Goal: Task Accomplishment & Management: Manage account settings

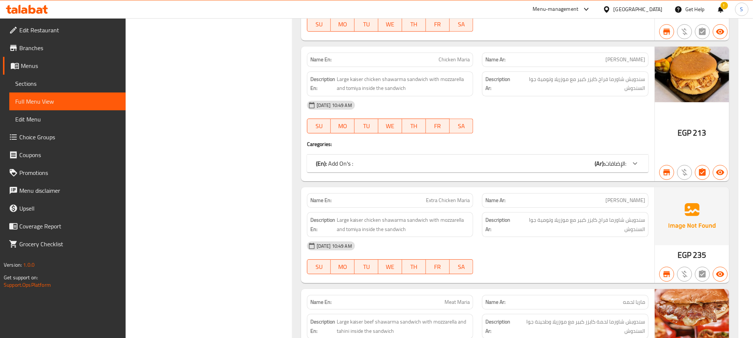
scroll to position [2669, 0]
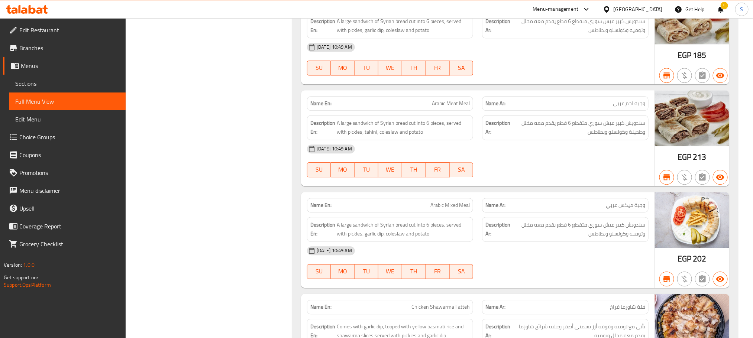
scroll to position [35947, 0]
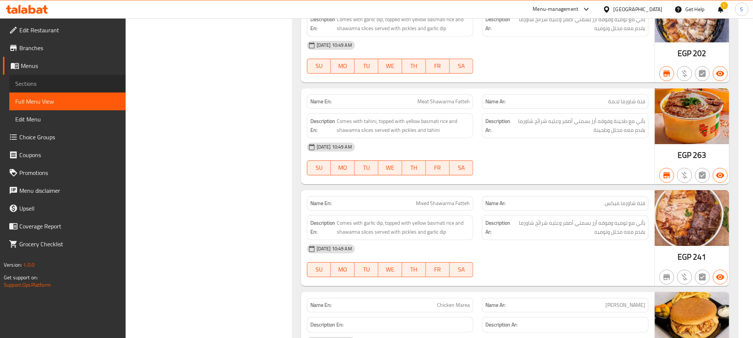
click at [35, 81] on span "Sections" at bounding box center [67, 83] width 104 height 9
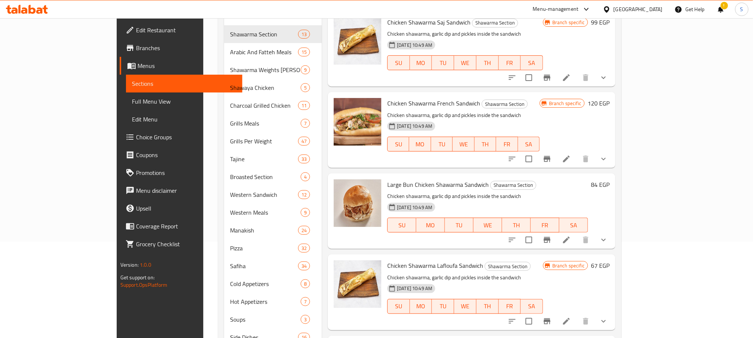
scroll to position [95, 0]
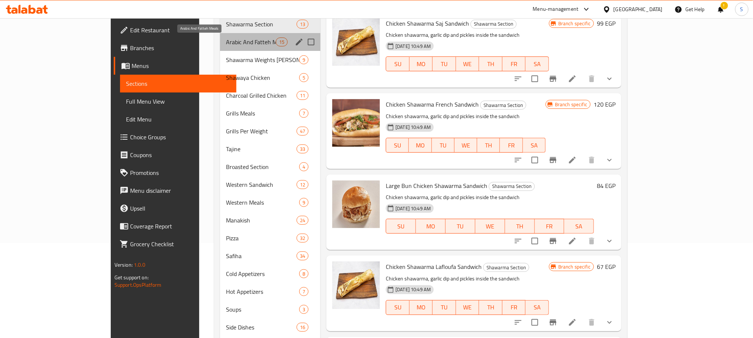
click at [226, 42] on span "Arabic And Fatteh Meals" at bounding box center [251, 42] width 50 height 9
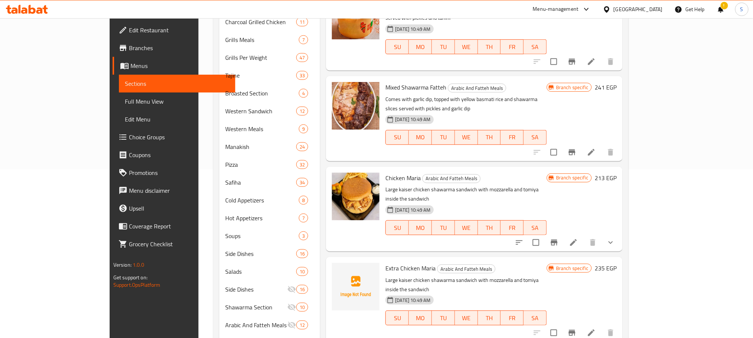
scroll to position [321, 0]
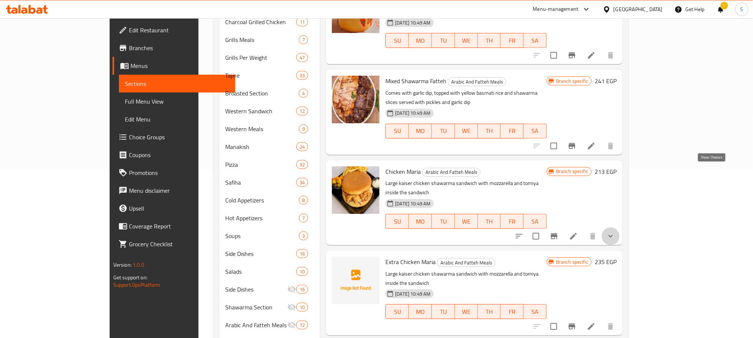
click at [615, 232] on icon "show more" at bounding box center [610, 236] width 9 height 9
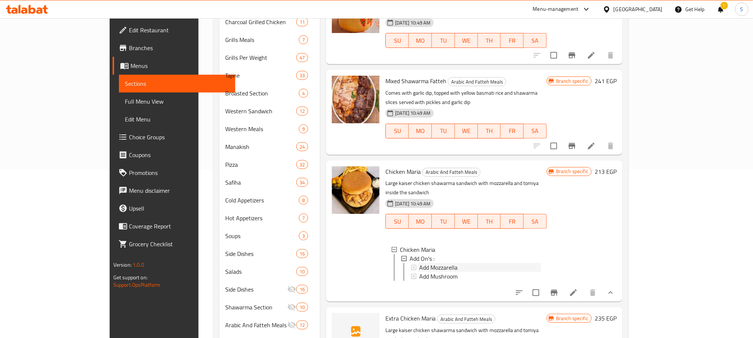
click at [419, 263] on span "Add Mozzarella" at bounding box center [438, 267] width 38 height 9
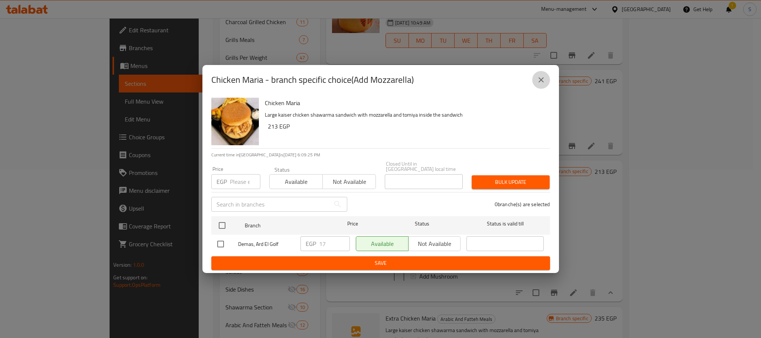
click at [540, 83] on icon "close" at bounding box center [541, 79] width 5 height 5
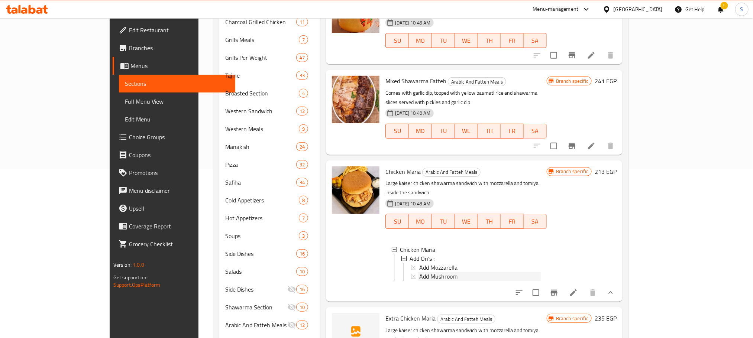
click at [419, 272] on span "Add Mushroom" at bounding box center [438, 276] width 38 height 9
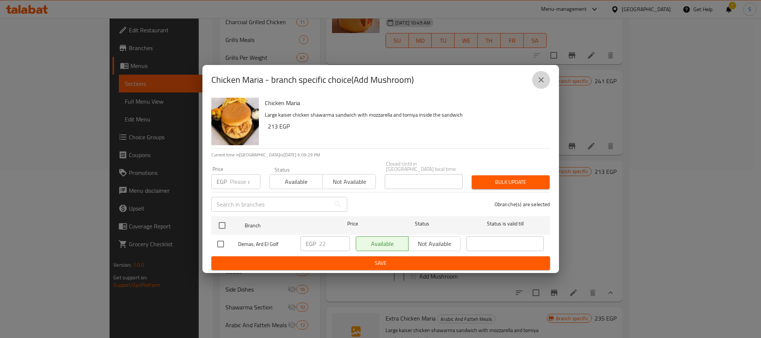
click at [542, 84] on icon "close" at bounding box center [541, 79] width 9 height 9
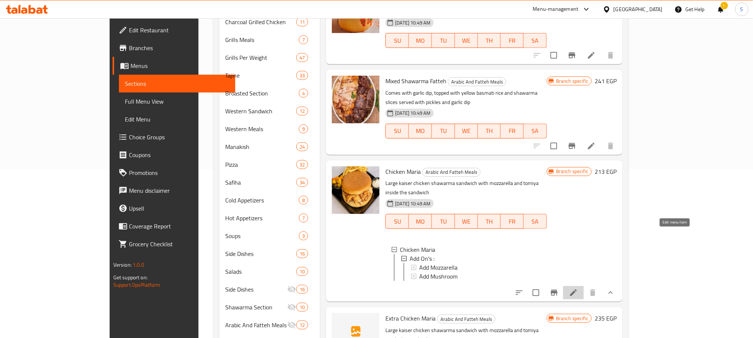
click at [578, 288] on icon at bounding box center [573, 292] width 9 height 9
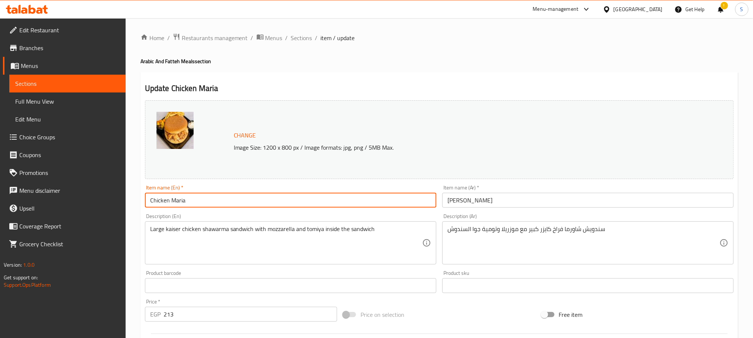
drag, startPoint x: 194, startPoint y: 198, endPoint x: 138, endPoint y: 199, distance: 56.1
click at [138, 199] on div "Home / Restaurants management / Menus / Sections / item / update Arabic And Fat…" at bounding box center [439, 283] width 627 height 530
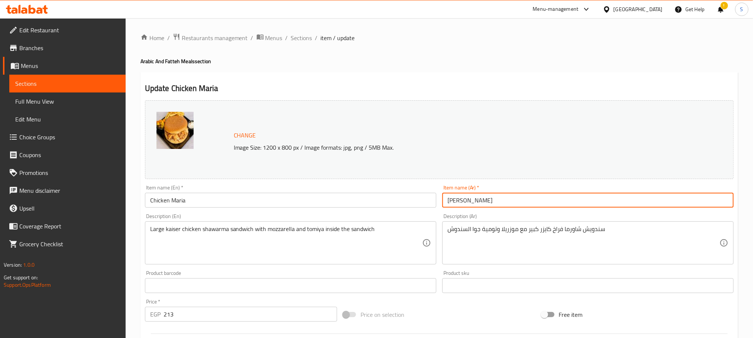
drag, startPoint x: 478, startPoint y: 200, endPoint x: 439, endPoint y: 206, distance: 38.8
click at [439, 206] on div "Item name (Ar)   * ماريا فراخ Item name (Ar) *" at bounding box center [587, 196] width 297 height 29
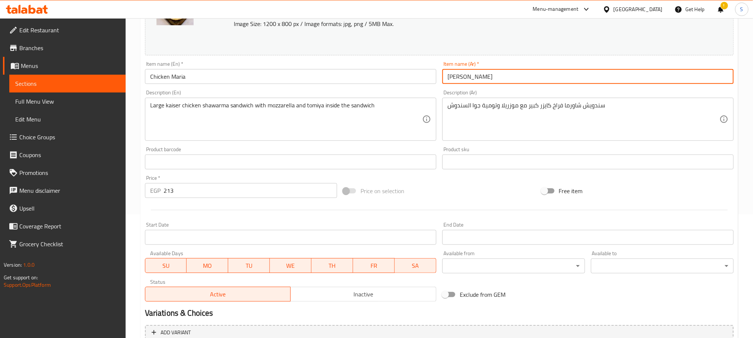
scroll to position [210, 0]
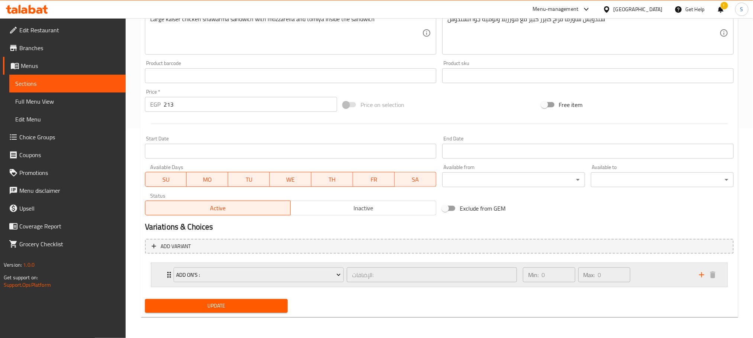
click at [166, 280] on div "Add On's : الإضافات: ​ Min: 0 ​ Max: 0 ​" at bounding box center [442, 275] width 554 height 24
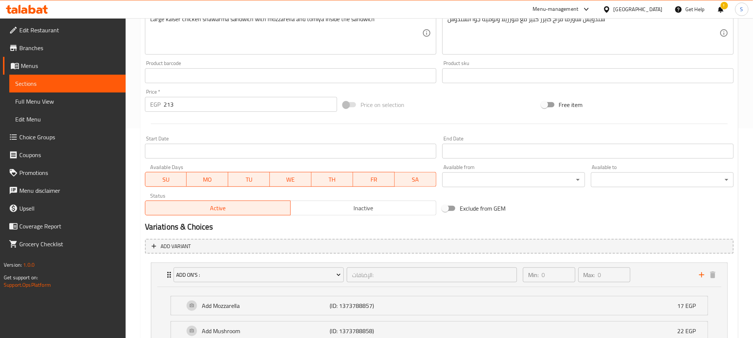
scroll to position [277, 0]
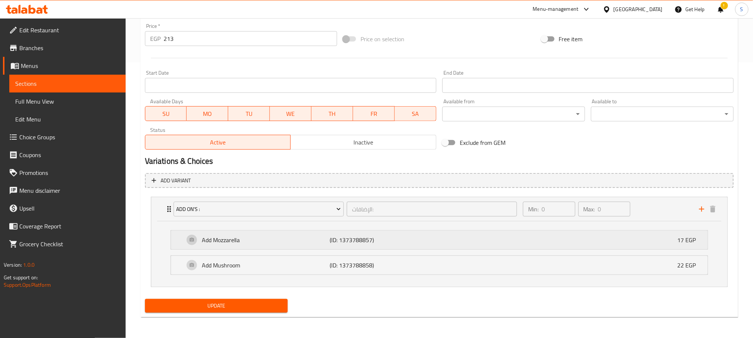
click at [265, 242] on p "Add Mozzarella" at bounding box center [266, 240] width 128 height 9
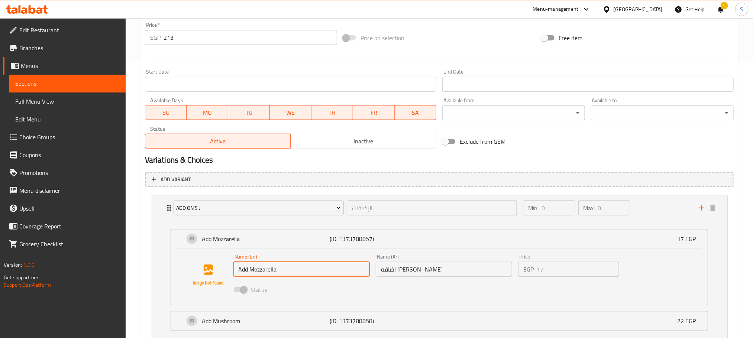
click at [301, 270] on input "Add Mozzarella" at bounding box center [301, 269] width 136 height 15
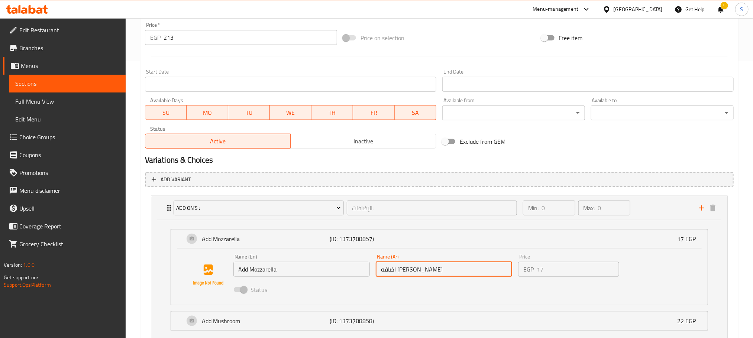
click at [434, 270] on input "اضافه [PERSON_NAME]" at bounding box center [444, 269] width 136 height 15
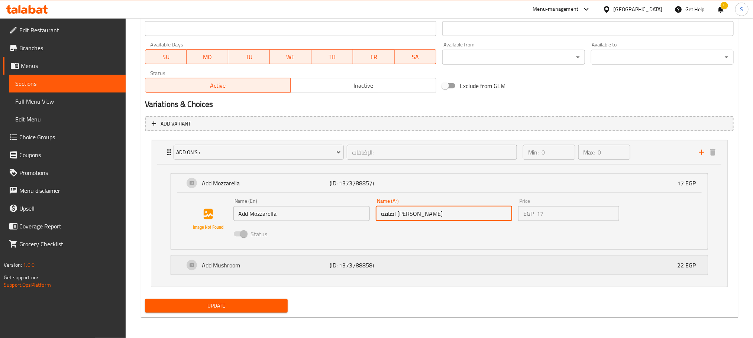
click at [300, 261] on p "Add Mushroom" at bounding box center [266, 265] width 128 height 9
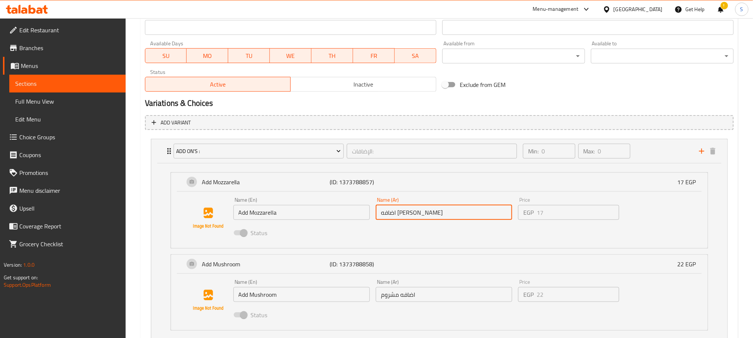
scroll to position [391, 0]
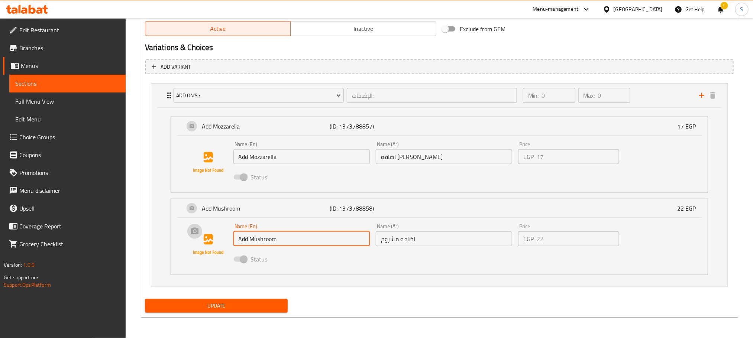
drag, startPoint x: 281, startPoint y: 242, endPoint x: 216, endPoint y: 248, distance: 66.0
click at [216, 248] on div "Name (En) Add Mushroom Name (En) Name (Ar) اضافه مشروم Name (Ar) Price EGP 22 P…" at bounding box center [439, 245] width 513 height 51
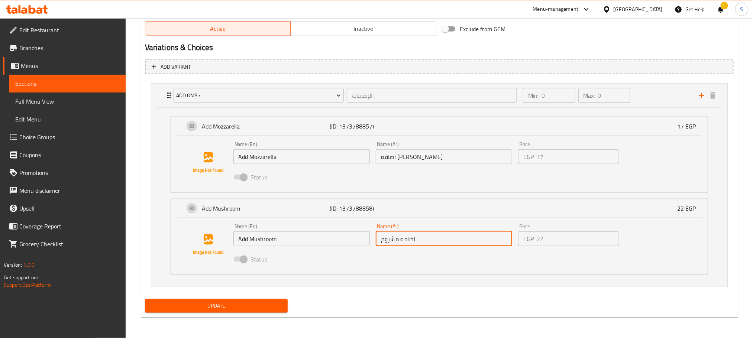
click at [426, 243] on input "اضافه مشروم" at bounding box center [444, 239] width 136 height 15
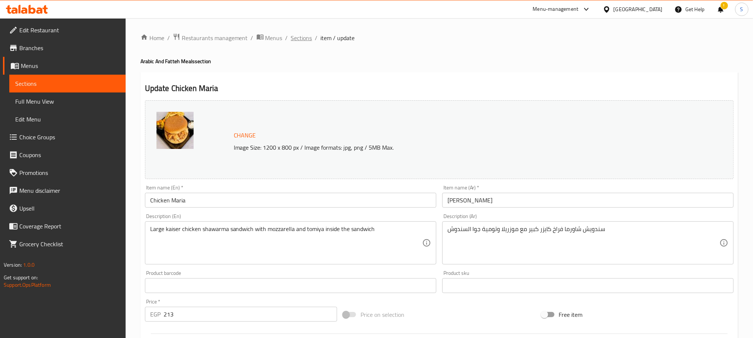
click at [304, 38] on span "Sections" at bounding box center [301, 37] width 21 height 9
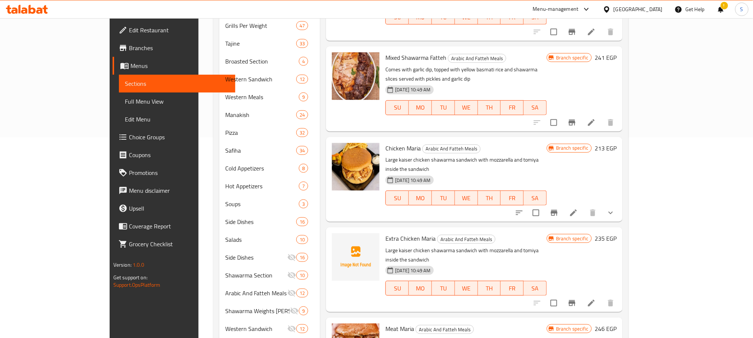
scroll to position [327, 0]
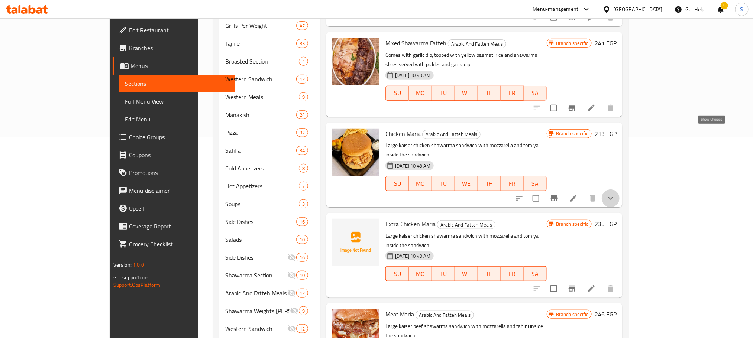
click at [615, 194] on icon "show more" at bounding box center [610, 198] width 9 height 9
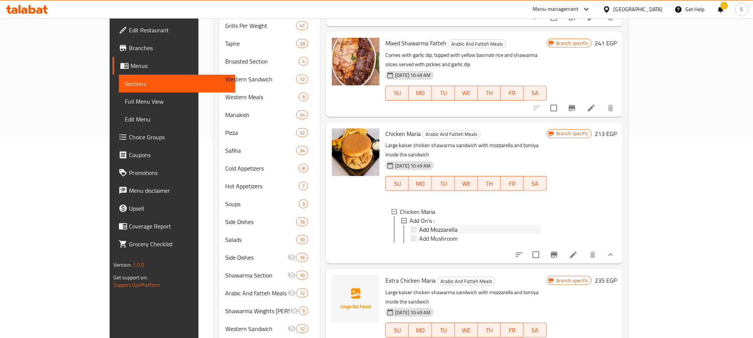
click at [419, 225] on span "Add Mozzarella" at bounding box center [438, 229] width 38 height 9
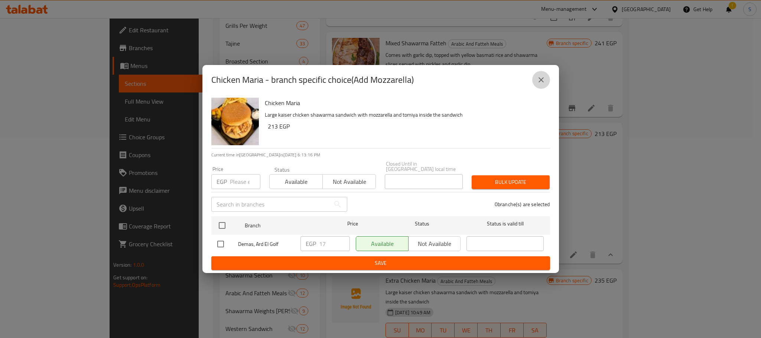
click at [542, 88] on button "close" at bounding box center [542, 80] width 18 height 18
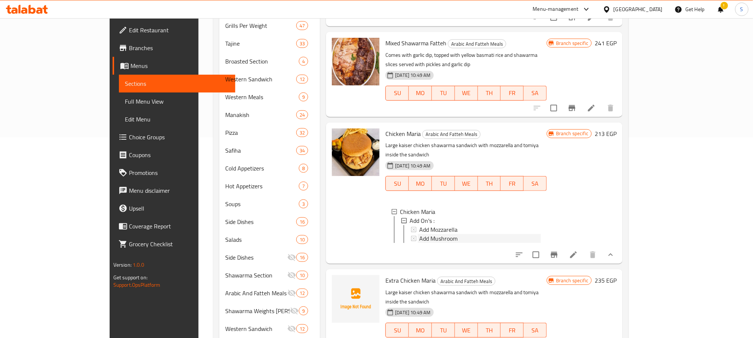
click at [419, 234] on span "Add Mushroom" at bounding box center [438, 238] width 38 height 9
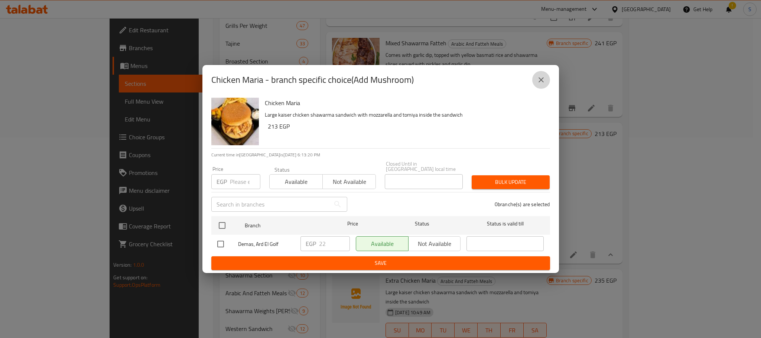
click at [538, 84] on icon "close" at bounding box center [541, 79] width 9 height 9
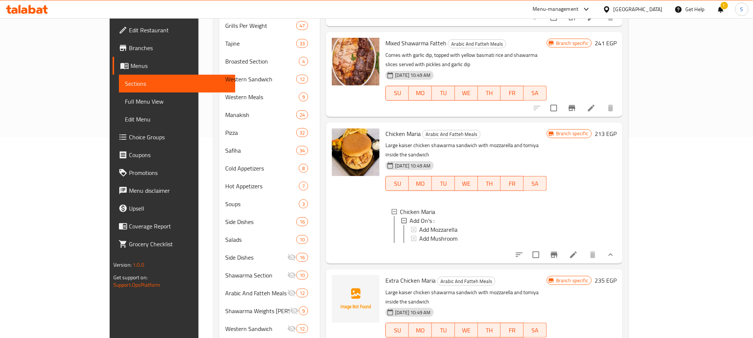
click at [385, 128] on span "Chicken Maria" at bounding box center [402, 133] width 35 height 11
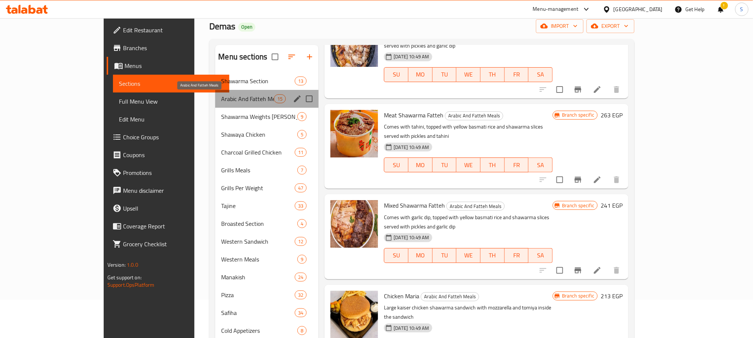
click at [228, 97] on span "Arabic And Fatteh Meals" at bounding box center [247, 98] width 53 height 9
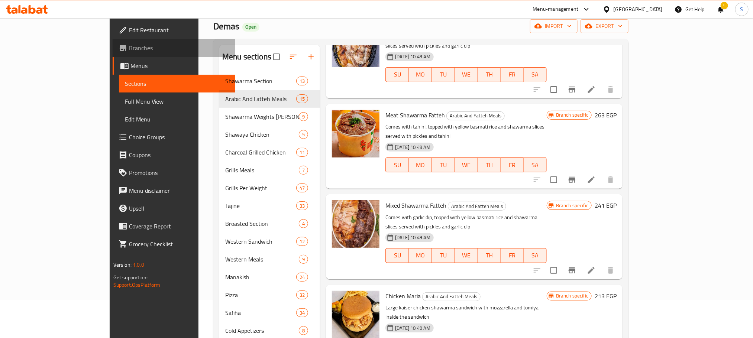
click at [129, 45] on span "Branches" at bounding box center [179, 47] width 100 height 9
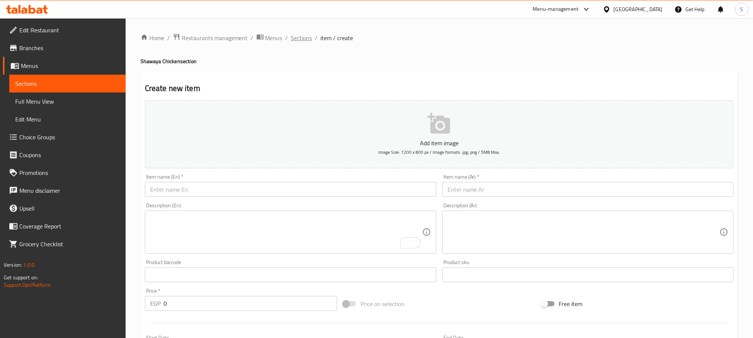
click at [305, 33] on span "Sections" at bounding box center [301, 37] width 21 height 9
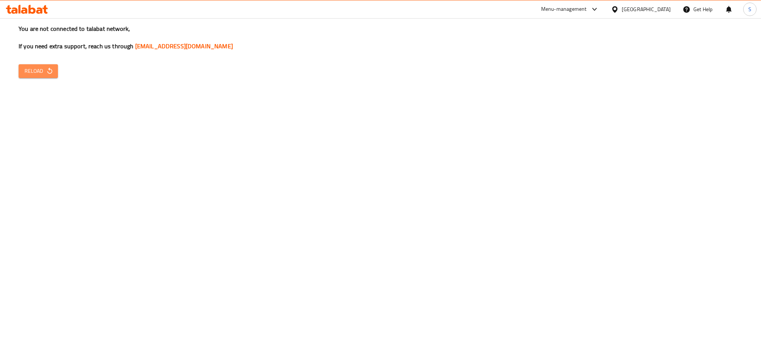
click at [45, 72] on span "Reload" at bounding box center [39, 71] width 28 height 9
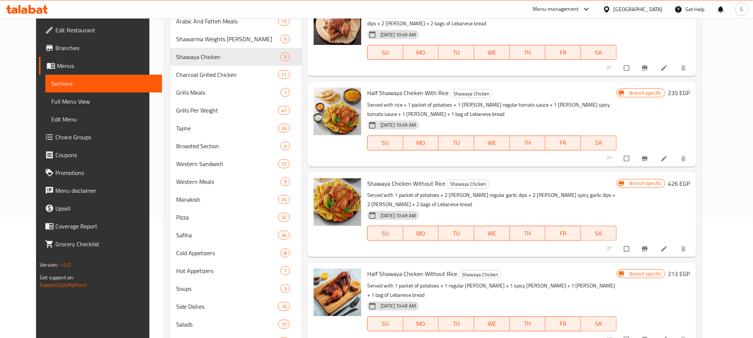
scroll to position [67, 0]
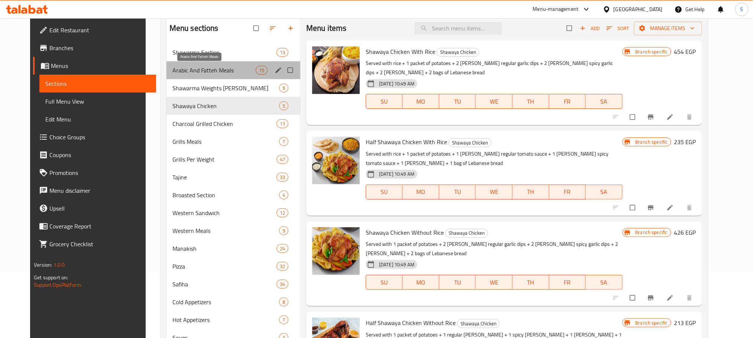
click at [194, 72] on span "Arabic And Fatteh Meals" at bounding box center [213, 70] width 83 height 9
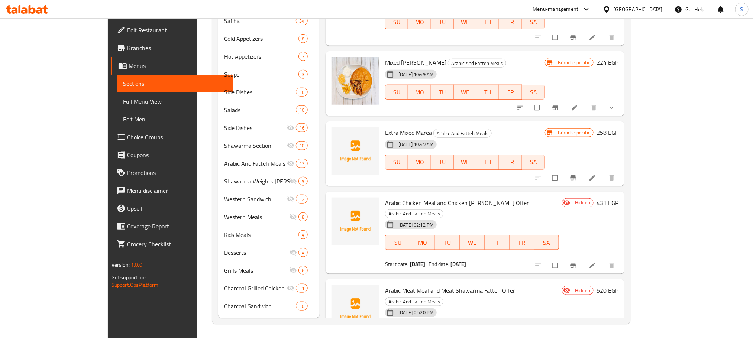
scroll to position [638, 0]
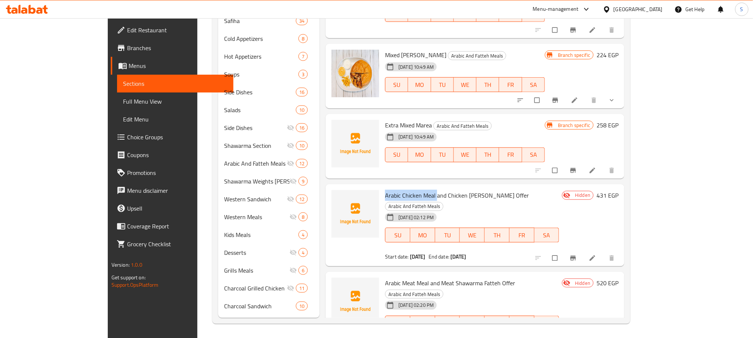
copy span "Arabic Chicken Meal"
drag, startPoint x: 408, startPoint y: 102, endPoint x: 357, endPoint y: 99, distance: 51.7
click at [382, 187] on div "Arabic Chicken Meal and Chicken Maria Offer Arabic And Fatteh Meals 14-08-2025 …" at bounding box center [472, 225] width 180 height 77
drag, startPoint x: 455, startPoint y: 103, endPoint x: 420, endPoint y: 103, distance: 35.3
click at [420, 190] on span "Arabic Chicken Meal and Chicken Maria Offer" at bounding box center [457, 195] width 144 height 11
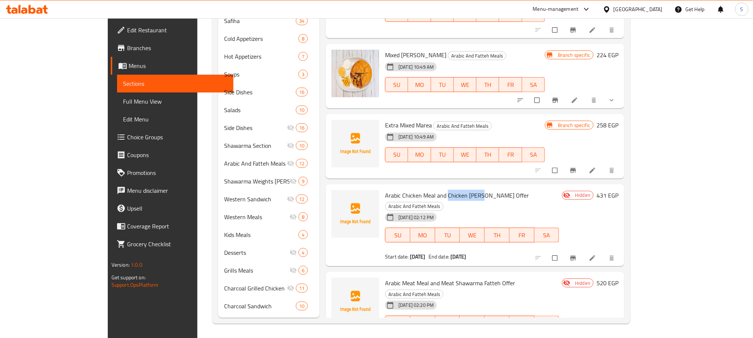
copy span "Chicken Maria"
drag, startPoint x: 404, startPoint y: 179, endPoint x: 357, endPoint y: 180, distance: 46.8
click at [382, 275] on div "Arabic Meat Meal and Meat Shawarma Fatteh Offer Arabic And Fatteh Meals 14-08-2…" at bounding box center [472, 313] width 180 height 77
copy span "Arabic Meat Meal"
drag, startPoint x: 472, startPoint y: 181, endPoint x: 413, endPoint y: 179, distance: 59.5
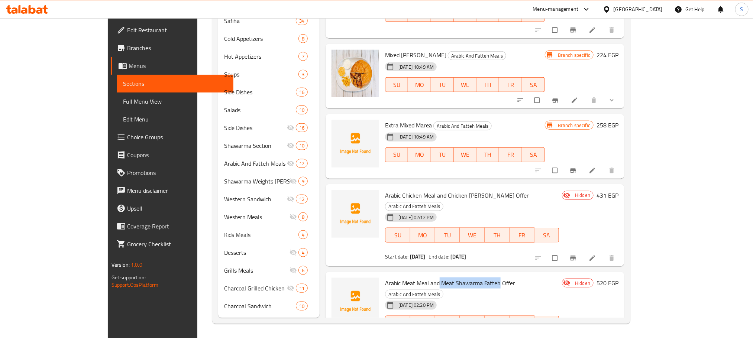
click at [413, 278] on span "Arabic Meat Meal and Meat Shawarma Fatteh Offer" at bounding box center [450, 283] width 130 height 11
copy span "Meat Shawarma Fatteh"
copy div "Arabic Chicken Meal"
drag, startPoint x: 408, startPoint y: 255, endPoint x: 352, endPoint y: 260, distance: 55.9
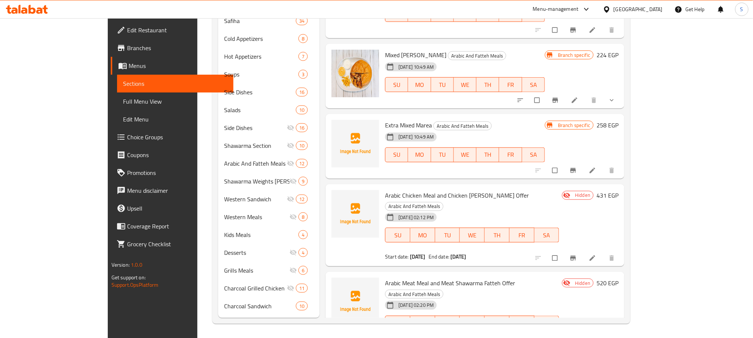
drag, startPoint x: 484, startPoint y: 258, endPoint x: 421, endPoint y: 258, distance: 62.4
copy span "Chicken Shawarma Fatteh"
drag, startPoint x: 457, startPoint y: 102, endPoint x: 418, endPoint y: 101, distance: 38.7
click at [418, 190] on span "Arabic Chicken Meal and Chicken Maria Offer" at bounding box center [457, 195] width 144 height 11
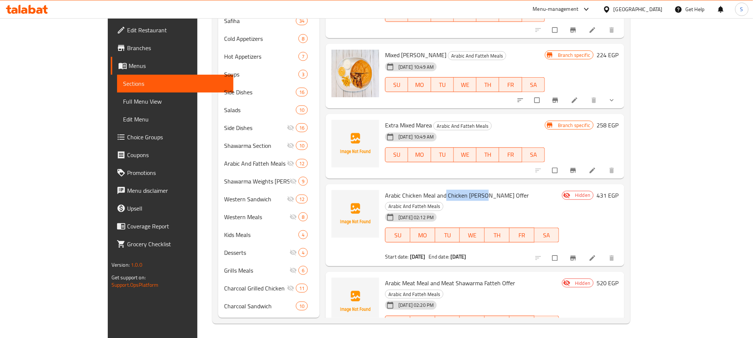
copy span "Chicken Maria"
click at [127, 135] on span "Choice Groups" at bounding box center [177, 137] width 100 height 9
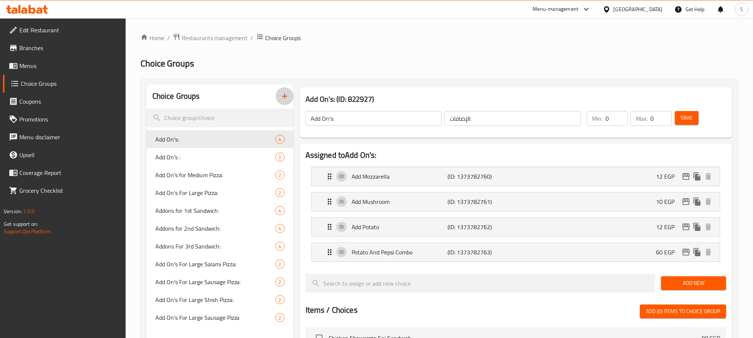
click at [284, 92] on icon "button" at bounding box center [284, 96] width 9 height 9
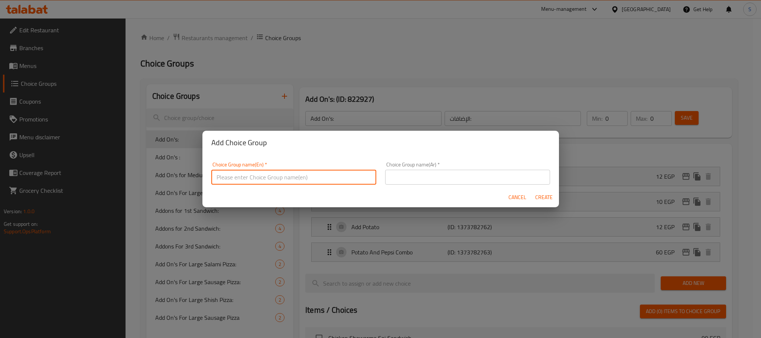
paste input "Chicken Maria"
click at [320, 176] on input "Chicken Maria" at bounding box center [293, 177] width 165 height 15
click at [265, 177] on input "Chicken Maria Addo On's:" at bounding box center [293, 177] width 165 height 15
type input "Chicken Maria Add On's:"
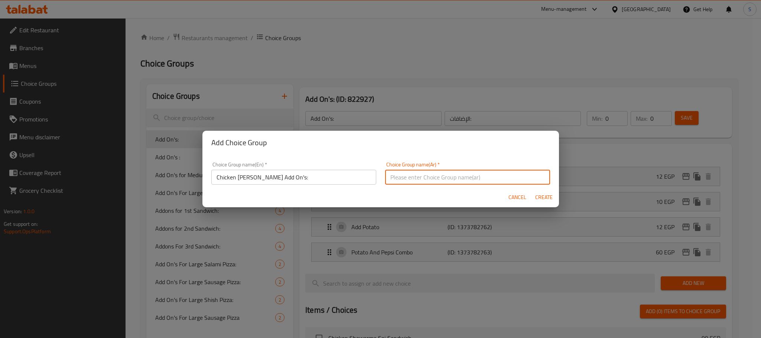
click at [443, 177] on input "text" at bounding box center [467, 177] width 165 height 15
paste input "[PERSON_NAME]"
type input "إضافات [PERSON_NAME]:"
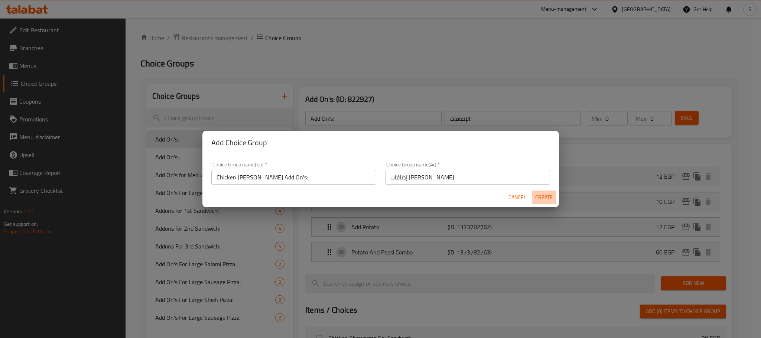
click at [541, 195] on span "Create" at bounding box center [545, 197] width 18 height 9
type input "Chicken Maria Add On's:"
type input "إضافات [PERSON_NAME]:"
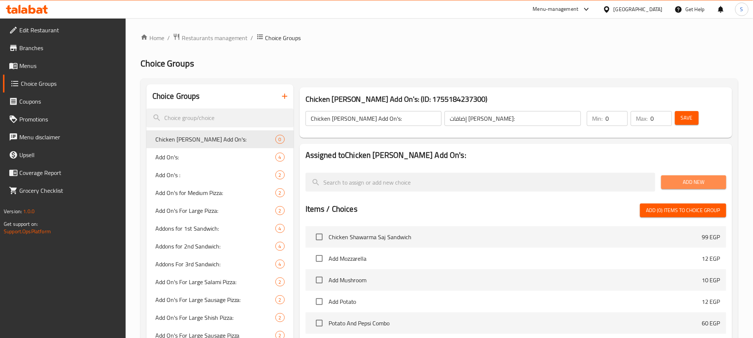
click at [693, 184] on span "Add New" at bounding box center [693, 182] width 53 height 9
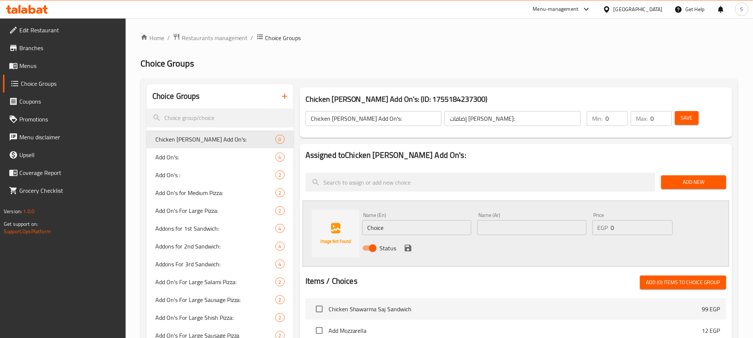
click at [396, 232] on input "Choice" at bounding box center [416, 227] width 109 height 15
paste input "Add Mozzarella"
type input "Add Mozzarella"
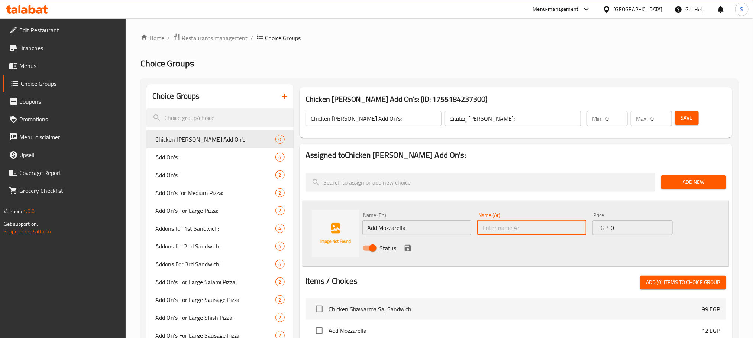
paste input "اضافه [PERSON_NAME]"
click at [507, 232] on input "اضافه [PERSON_NAME]" at bounding box center [531, 227] width 109 height 15
type input "اضافه [PERSON_NAME]"
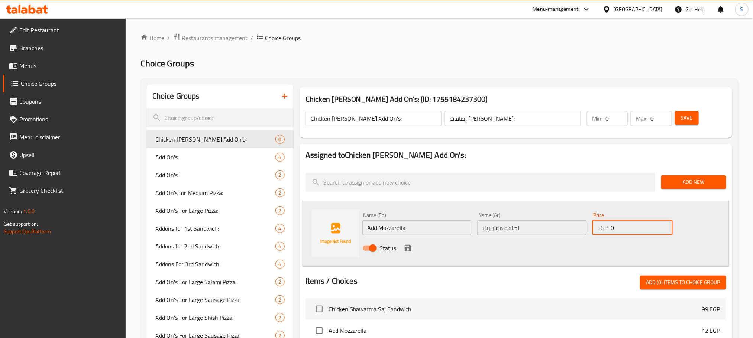
drag, startPoint x: 639, startPoint y: 228, endPoint x: 604, endPoint y: 232, distance: 34.8
click at [604, 232] on div "EGP 0 Price" at bounding box center [632, 227] width 80 height 15
type input "17"
click at [404, 246] on icon "save" at bounding box center [408, 248] width 9 height 9
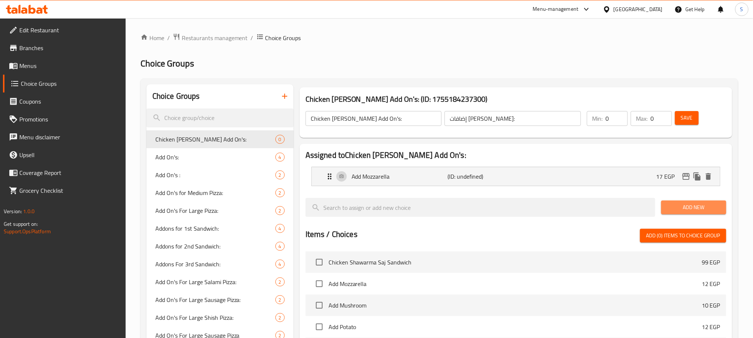
click at [687, 208] on span "Add New" at bounding box center [693, 207] width 53 height 9
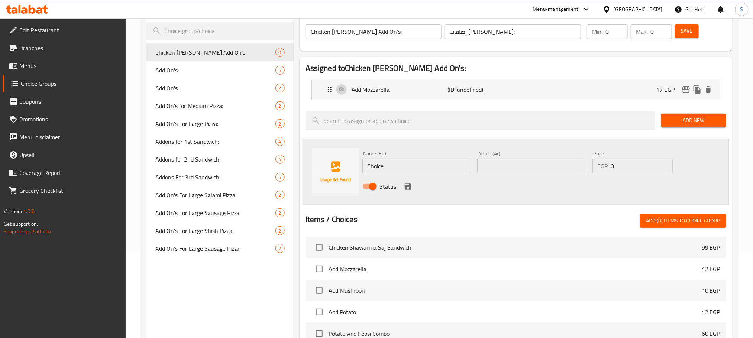
scroll to position [105, 0]
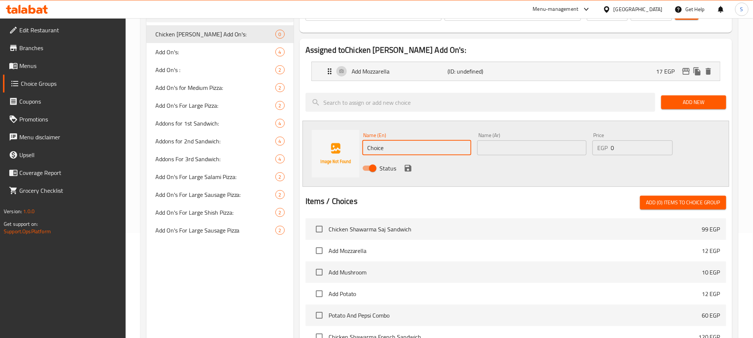
click at [401, 148] on input "Choice" at bounding box center [416, 147] width 109 height 15
paste input "Add Mushroom"
type input "Add Mushroom"
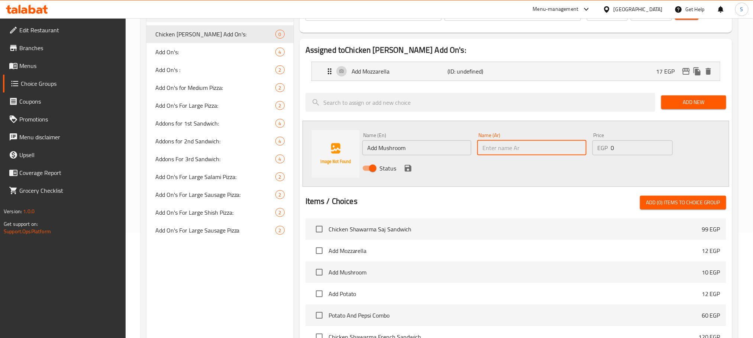
click at [501, 144] on input "text" at bounding box center [531, 147] width 109 height 15
paste input "اضافه مشروم"
type input "اضافه مشروم"
drag, startPoint x: 617, startPoint y: 148, endPoint x: 601, endPoint y: 154, distance: 16.6
click at [601, 154] on div "EGP 0 Price" at bounding box center [632, 147] width 80 height 15
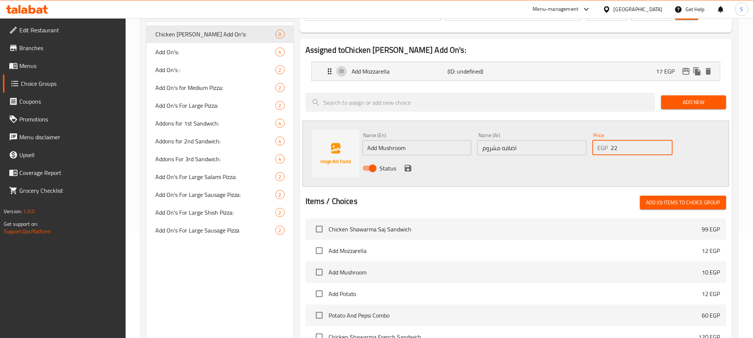
type input "22"
drag, startPoint x: 520, startPoint y: 148, endPoint x: 502, endPoint y: 148, distance: 18.2
click at [502, 148] on input "اضافه مشروم" at bounding box center [531, 147] width 109 height 15
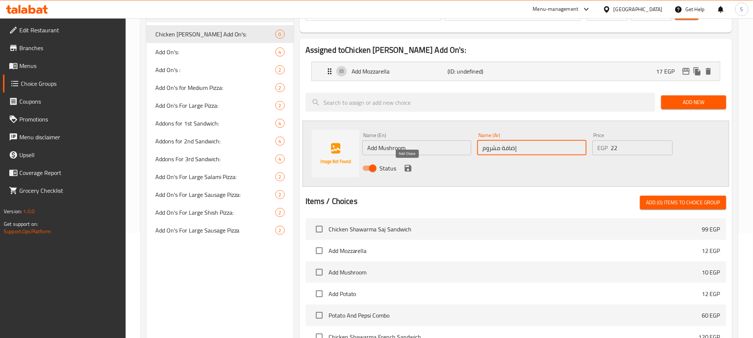
type input "إضافة مشروم"
click at [406, 166] on icon "save" at bounding box center [408, 168] width 9 height 9
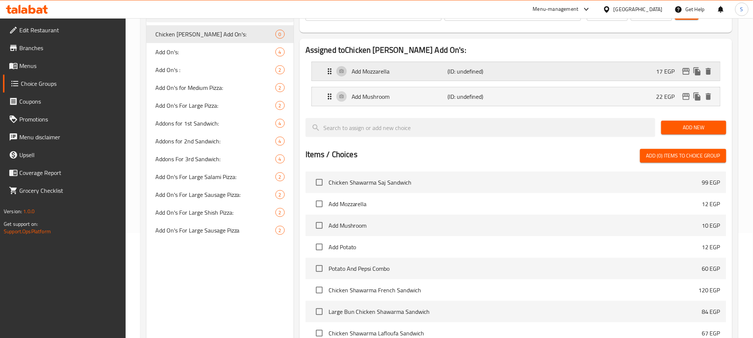
click at [409, 72] on p "Add Mozzarella" at bounding box center [400, 71] width 96 height 9
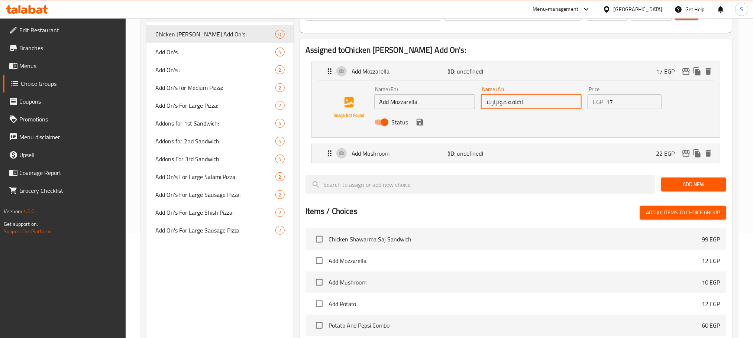
drag, startPoint x: 527, startPoint y: 104, endPoint x: 508, endPoint y: 109, distance: 20.3
click at [508, 109] on input "اضافه [PERSON_NAME]" at bounding box center [531, 101] width 101 height 15
click at [423, 127] on div "Status" at bounding box center [531, 122] width 320 height 20
type input "إضافة موتزاريلا"
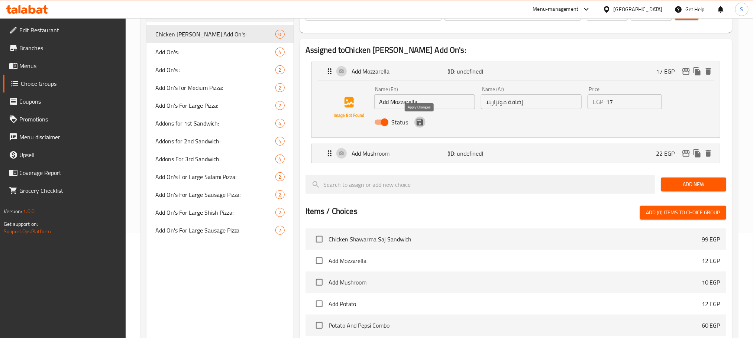
click at [420, 126] on button "save" at bounding box center [419, 122] width 11 height 11
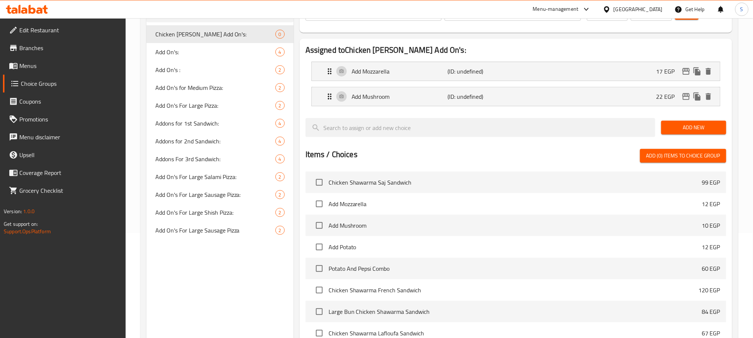
scroll to position [2, 0]
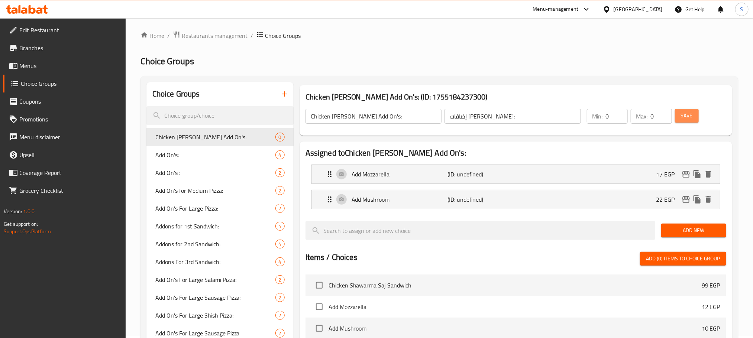
click at [690, 111] on span "Save" at bounding box center [687, 115] width 12 height 9
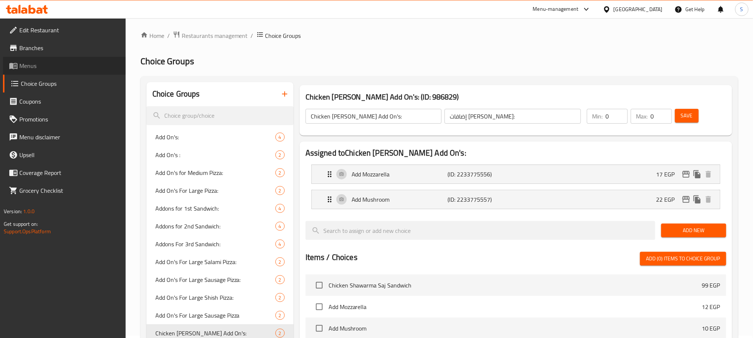
click at [54, 66] on span "Menus" at bounding box center [69, 65] width 100 height 9
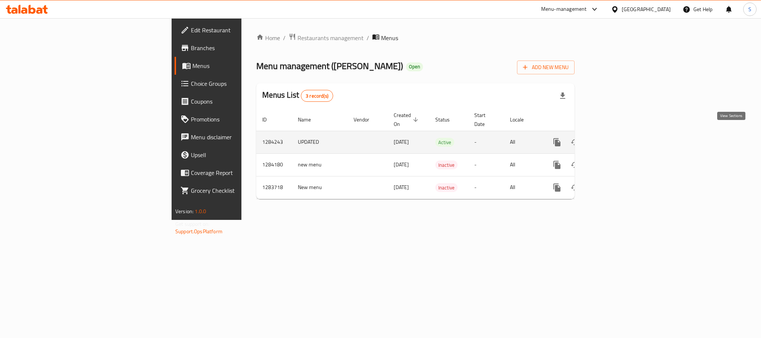
click at [615, 138] on icon "enhanced table" at bounding box center [610, 142] width 9 height 9
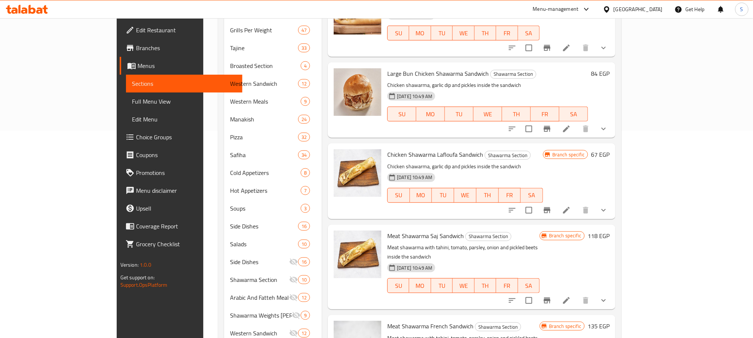
scroll to position [83, 0]
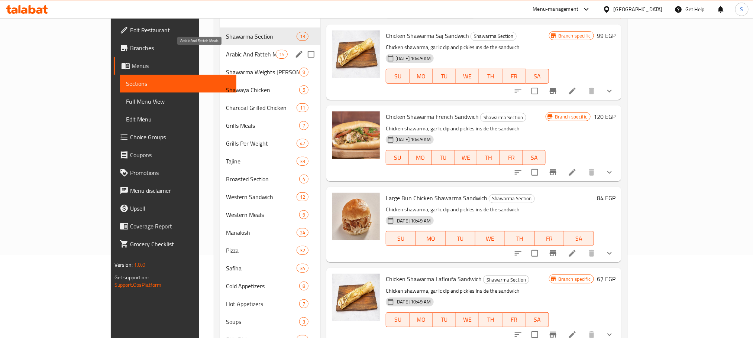
click at [226, 50] on span "Arabic And Fatteh Meals" at bounding box center [251, 54] width 50 height 9
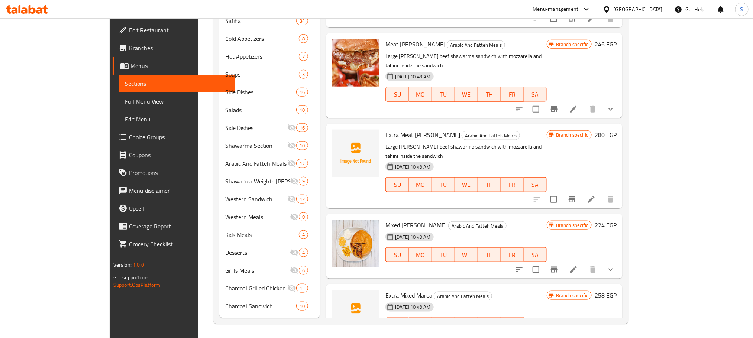
scroll to position [638, 0]
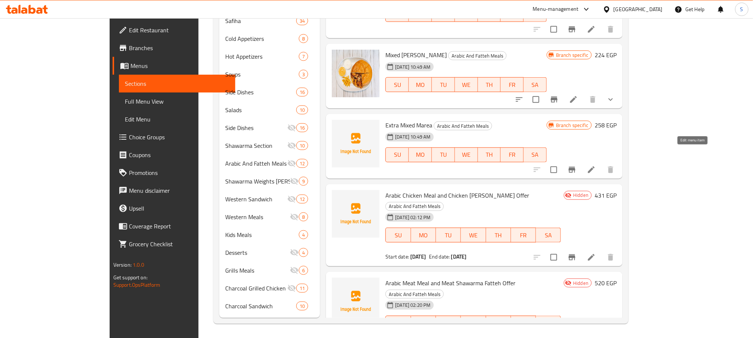
click at [596, 253] on icon at bounding box center [591, 257] width 9 height 9
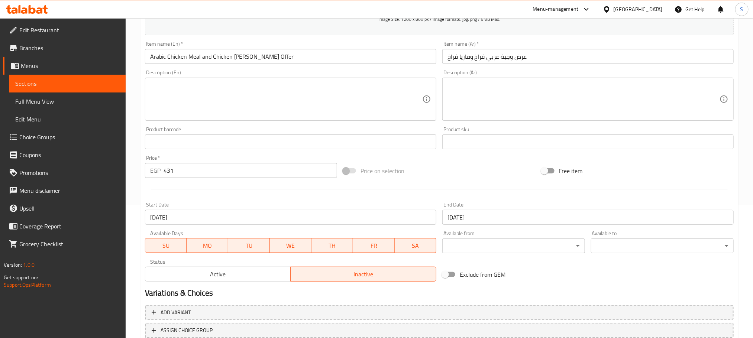
scroll to position [186, 0]
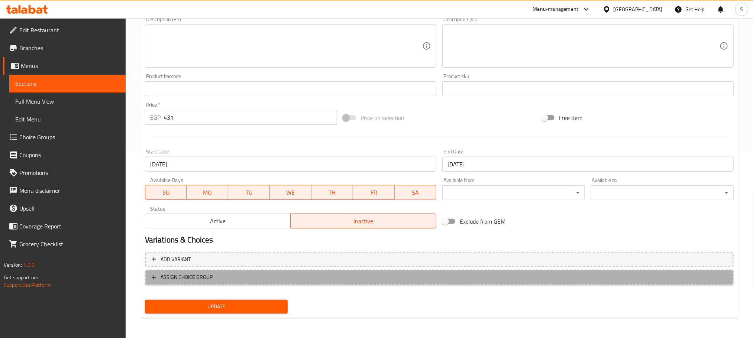
click at [229, 280] on span "ASSIGN CHOICE GROUP" at bounding box center [439, 277] width 575 height 9
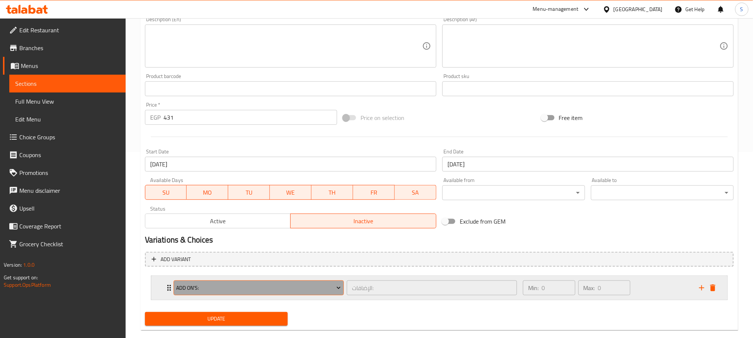
click at [339, 289] on icon "Expand" at bounding box center [338, 287] width 7 height 7
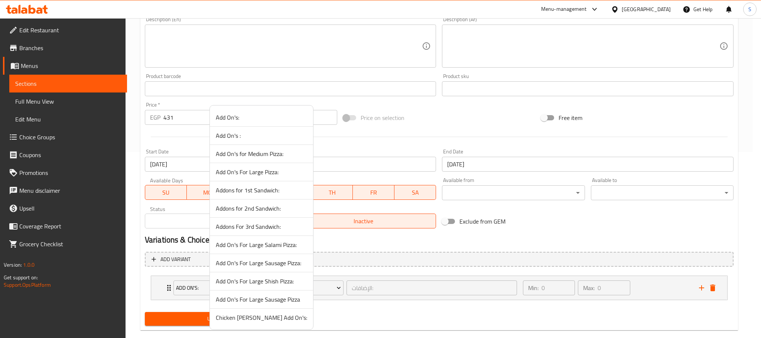
click at [403, 329] on div at bounding box center [380, 169] width 761 height 338
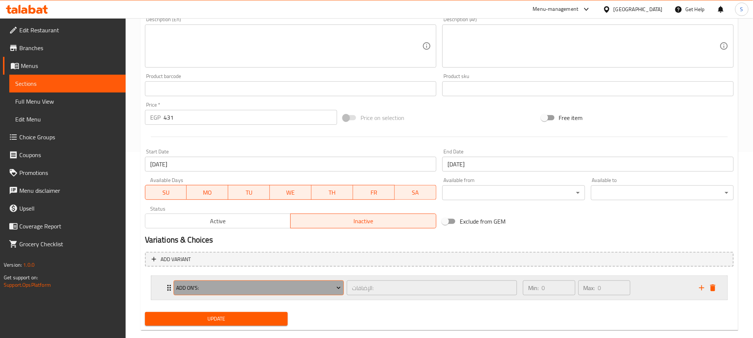
click at [332, 287] on span "Add On's:" at bounding box center [258, 288] width 165 height 9
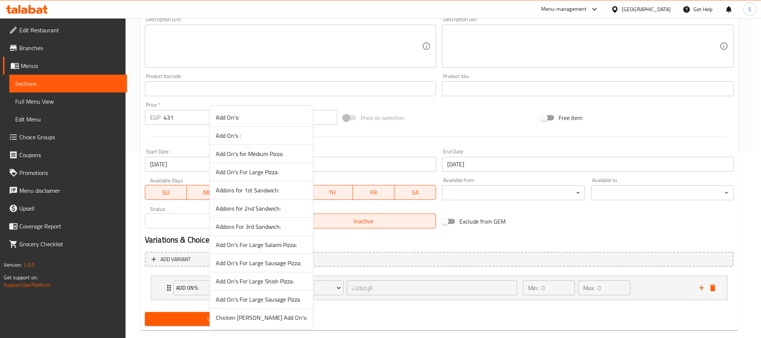
click at [269, 317] on span "Chicken Maria Add On's:" at bounding box center [261, 317] width 91 height 9
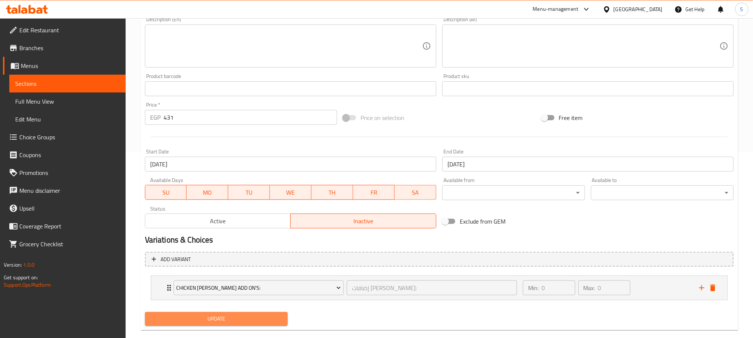
click at [278, 321] on span "Update" at bounding box center [216, 318] width 131 height 9
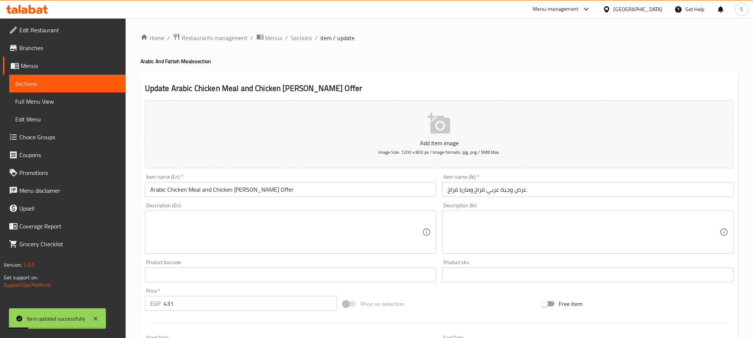
scroll to position [200, 0]
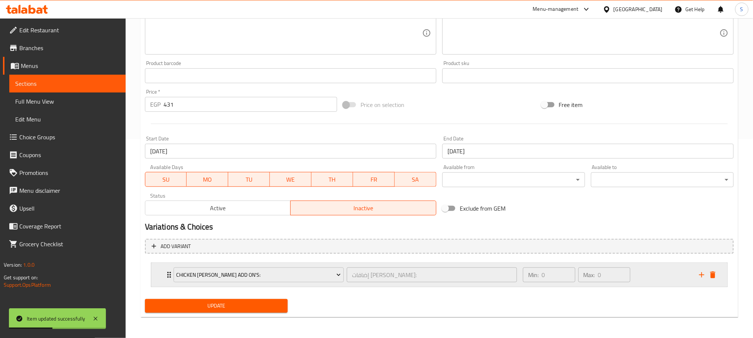
click at [163, 273] on div "Chicken Maria Add On's: إضافات ماريا فراخ: ​ Min: 0 ​ Max: 0 ​" at bounding box center [439, 275] width 576 height 24
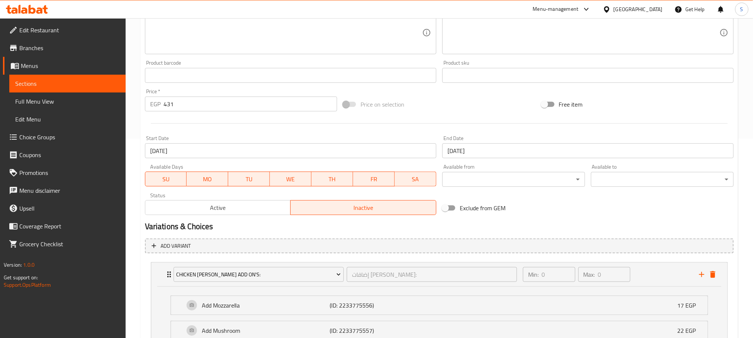
scroll to position [266, 0]
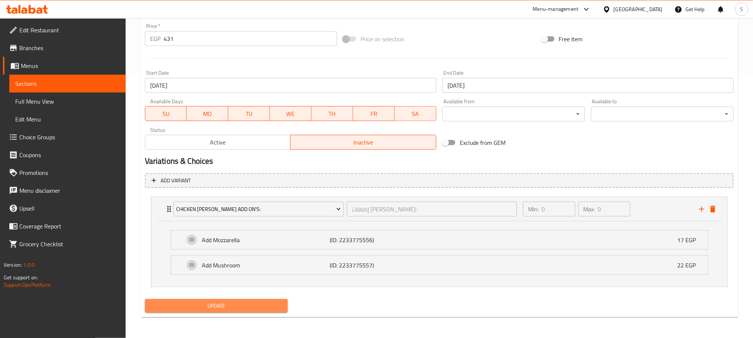
click at [272, 302] on span "Update" at bounding box center [216, 305] width 131 height 9
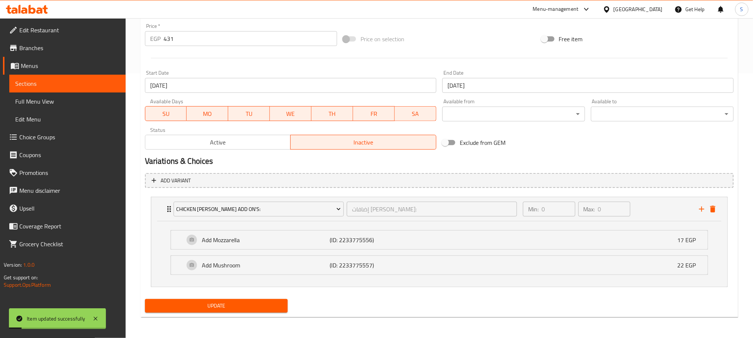
scroll to position [0, 0]
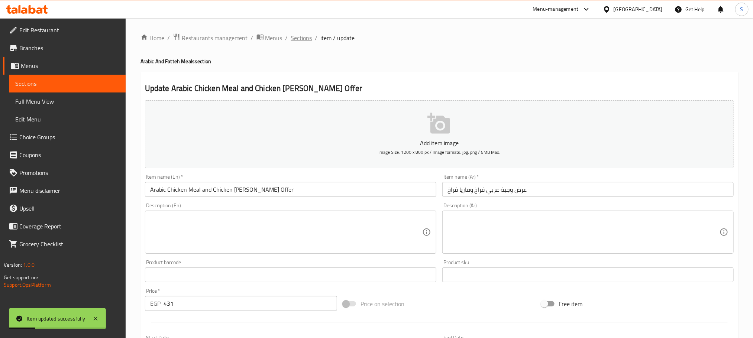
click at [298, 37] on span "Sections" at bounding box center [301, 37] width 21 height 9
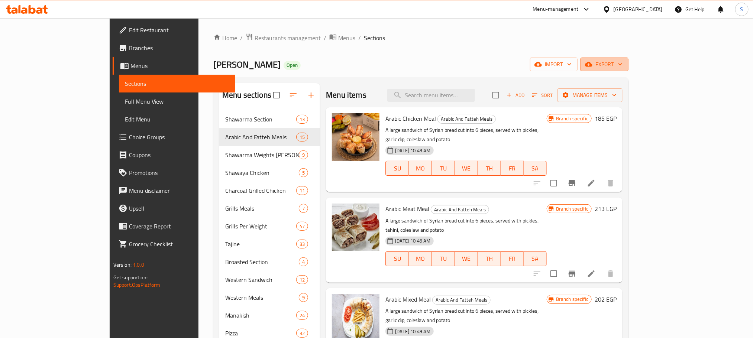
click at [622, 65] on span "export" at bounding box center [604, 64] width 36 height 9
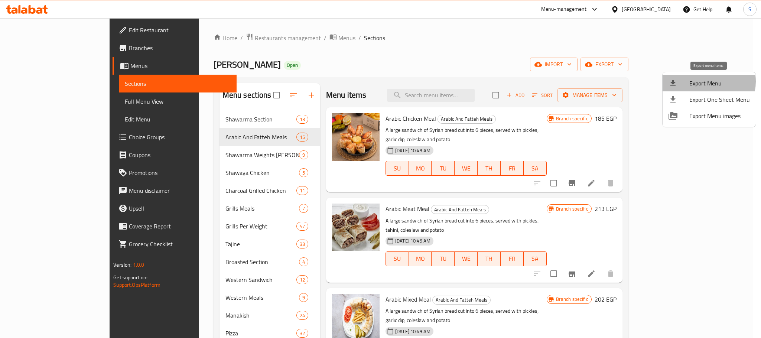
click at [704, 81] on span "Export Menu" at bounding box center [720, 83] width 61 height 9
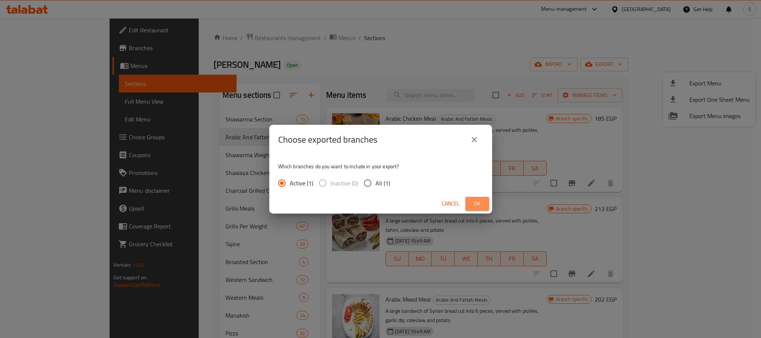
click at [479, 203] on span "Ok" at bounding box center [478, 203] width 12 height 9
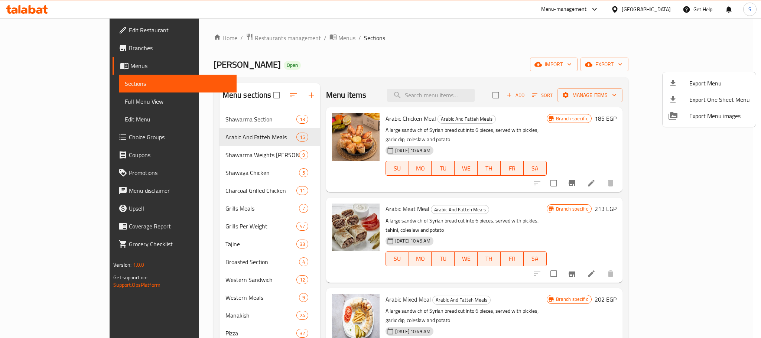
click at [502, 42] on div at bounding box center [380, 169] width 761 height 338
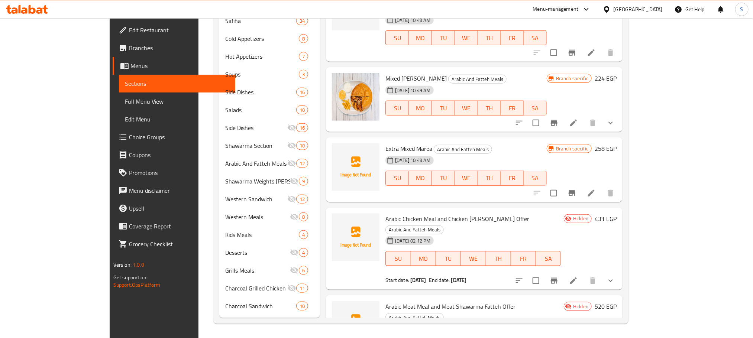
scroll to position [638, 0]
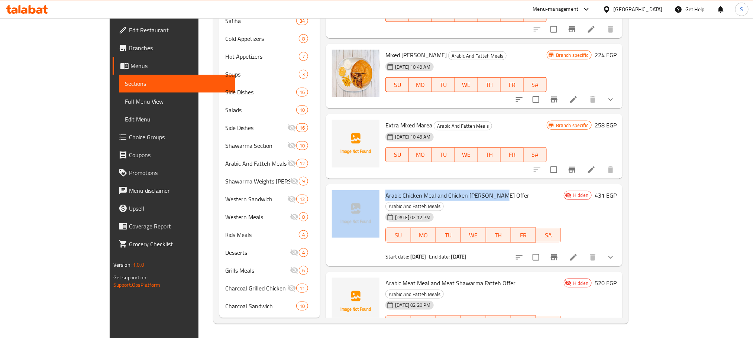
copy div "Arabic Chicken Meal and Chicken Maria Offer"
drag, startPoint x: 469, startPoint y: 102, endPoint x: 355, endPoint y: 104, distance: 114.8
click at [355, 187] on div "Arabic Chicken Meal and Chicken Maria Offer Arabic And Fatteh Meals 14-08-2025 …" at bounding box center [474, 225] width 291 height 77
click at [584, 251] on li at bounding box center [573, 257] width 21 height 13
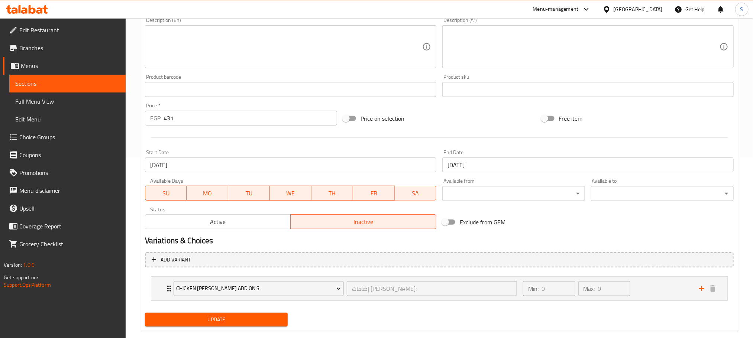
scroll to position [194, 0]
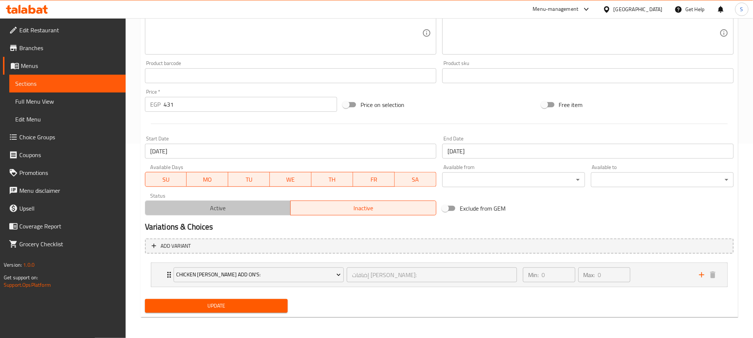
click at [232, 207] on span "Active" at bounding box center [218, 208] width 140 height 11
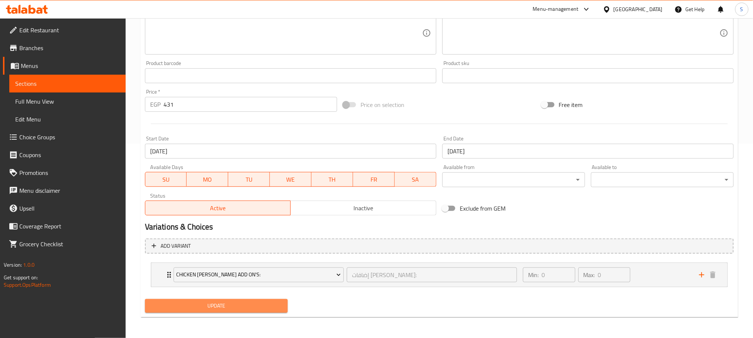
click at [244, 308] on span "Update" at bounding box center [216, 305] width 131 height 9
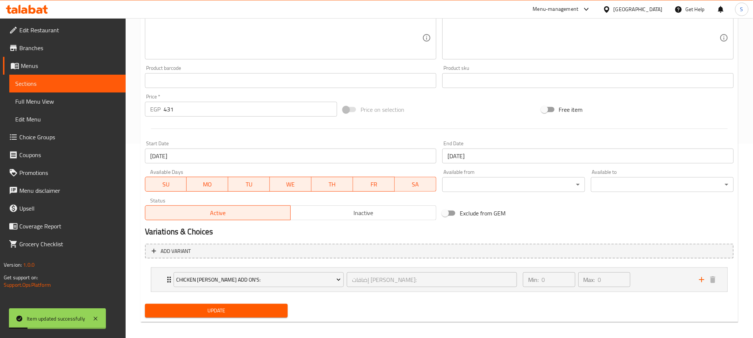
scroll to position [0, 0]
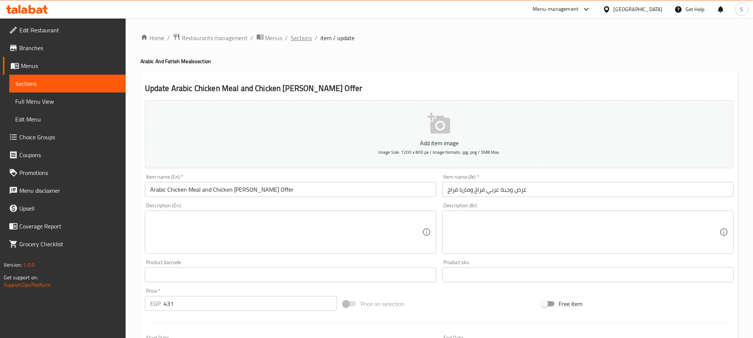
click at [302, 39] on span "Sections" at bounding box center [301, 37] width 21 height 9
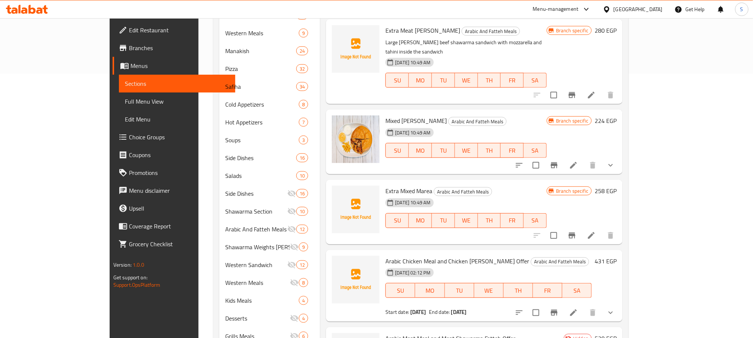
scroll to position [330, 0]
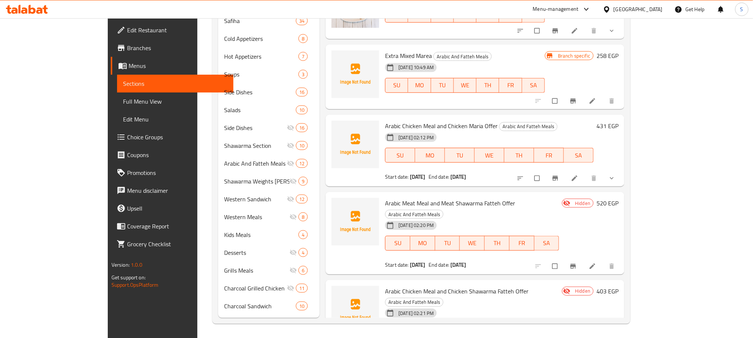
scroll to position [715, 0]
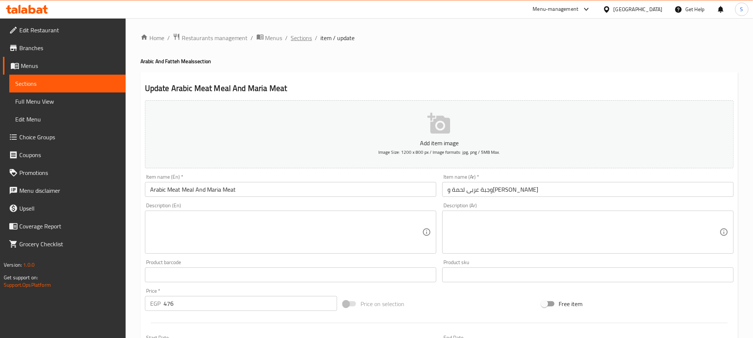
click at [303, 34] on span "Sections" at bounding box center [301, 37] width 21 height 9
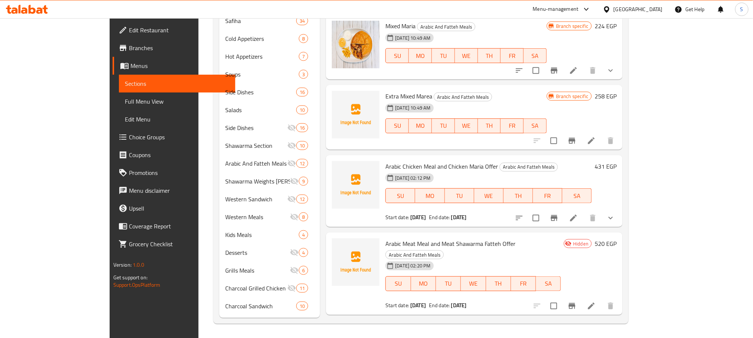
scroll to position [650, 0]
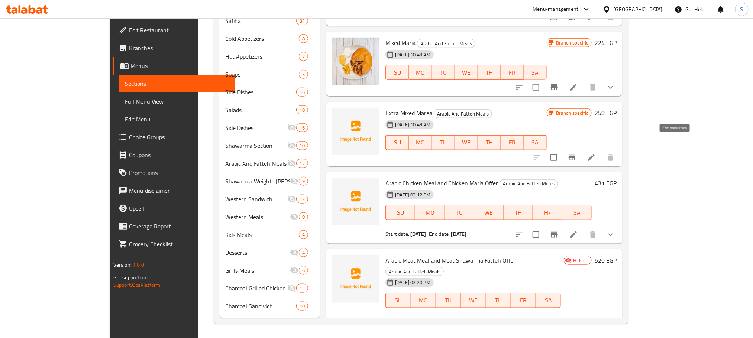
click at [577, 232] on icon at bounding box center [573, 235] width 7 height 7
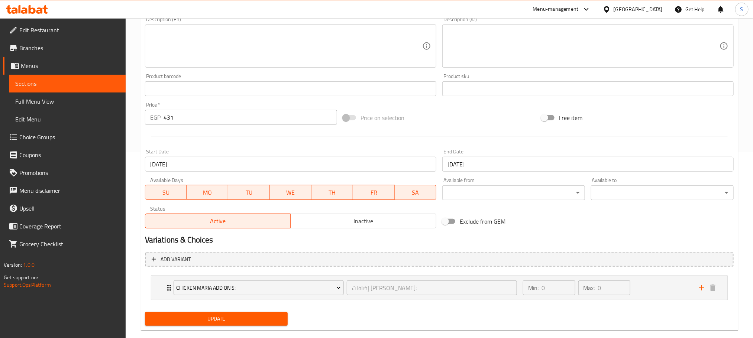
scroll to position [187, 0]
click at [359, 220] on span "Inactive" at bounding box center [364, 220] width 140 height 11
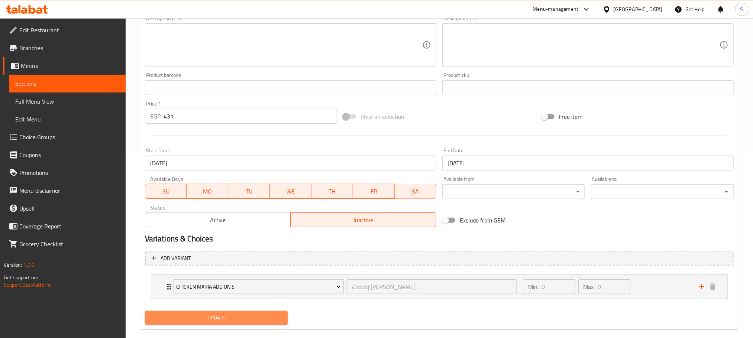
click at [268, 312] on button "Update" at bounding box center [216, 318] width 143 height 14
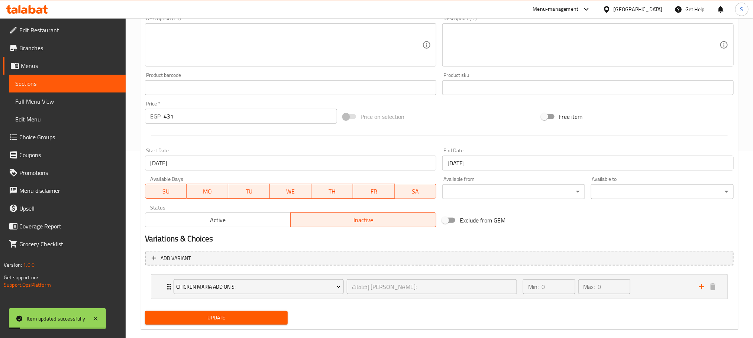
scroll to position [0, 0]
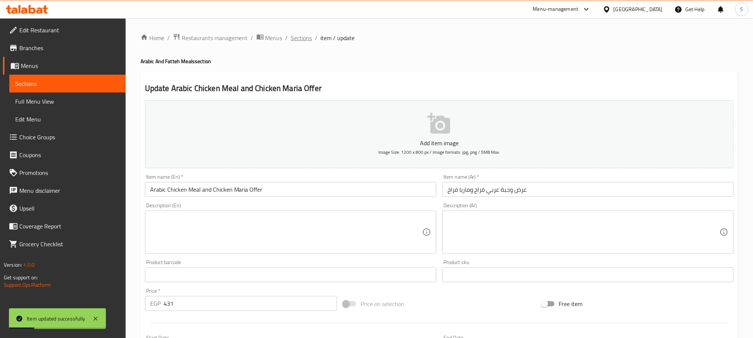
click at [298, 40] on span "Sections" at bounding box center [301, 37] width 21 height 9
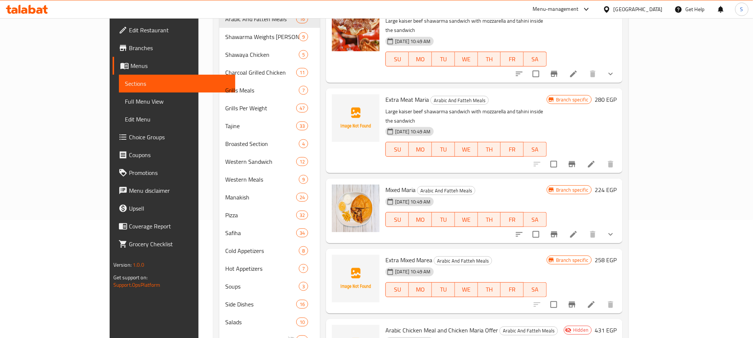
scroll to position [114, 0]
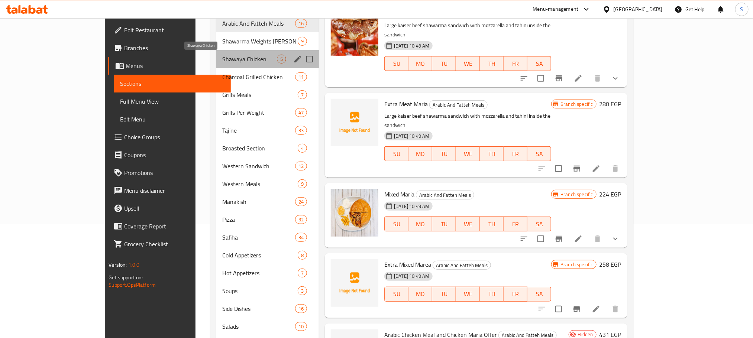
click at [222, 55] on span "Shawaya Chicken" at bounding box center [249, 59] width 55 height 9
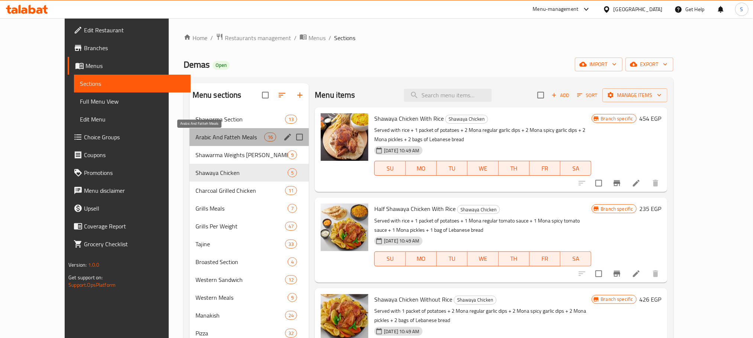
click at [198, 135] on span "Arabic And Fatteh Meals" at bounding box center [229, 137] width 69 height 9
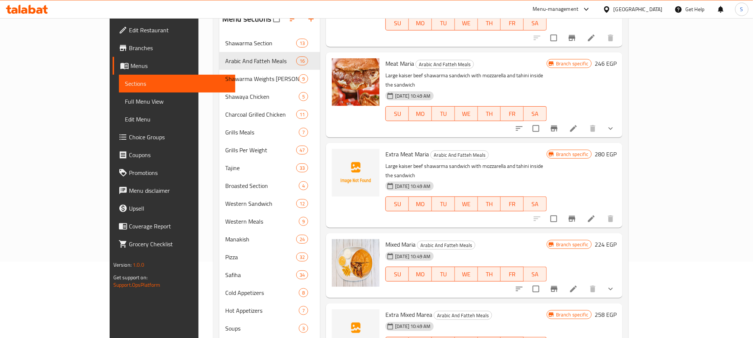
scroll to position [47, 0]
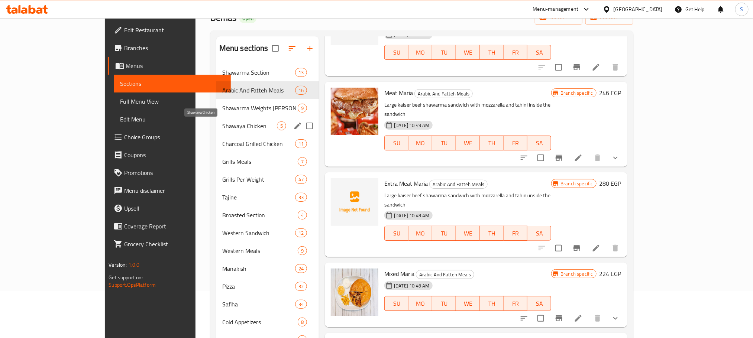
click at [222, 125] on span "Shawaya Chicken" at bounding box center [249, 126] width 55 height 9
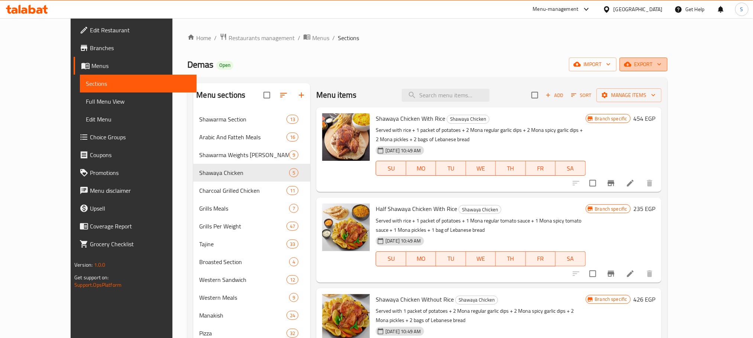
click at [661, 61] on span "export" at bounding box center [643, 64] width 36 height 9
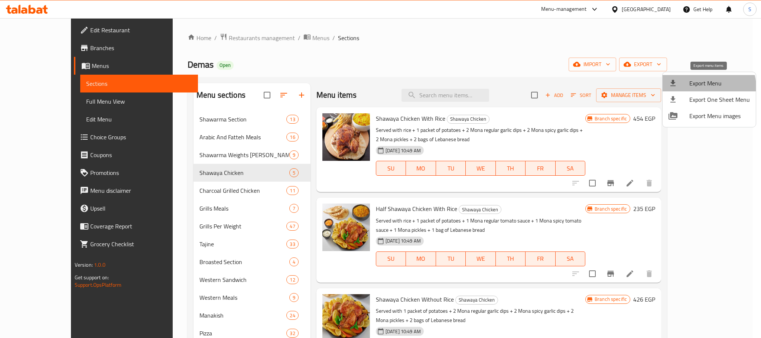
click at [702, 87] on span "Export Menu" at bounding box center [720, 83] width 61 height 9
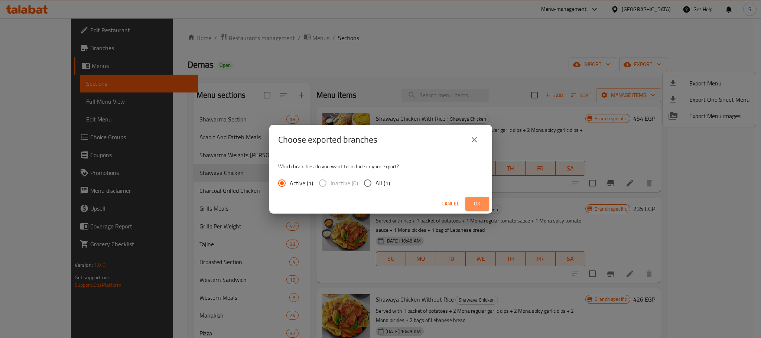
click at [481, 201] on span "Ok" at bounding box center [478, 203] width 12 height 9
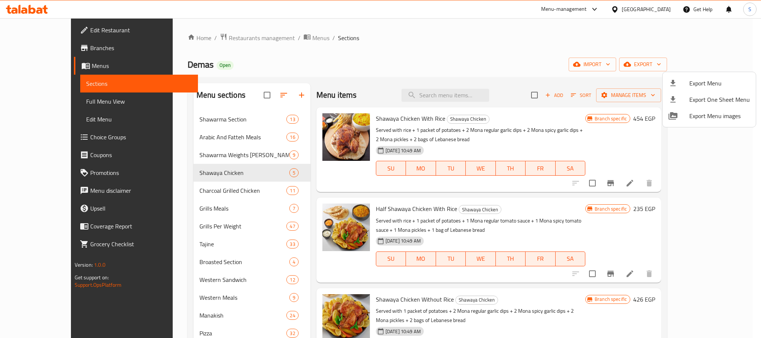
click at [443, 55] on div at bounding box center [380, 169] width 761 height 338
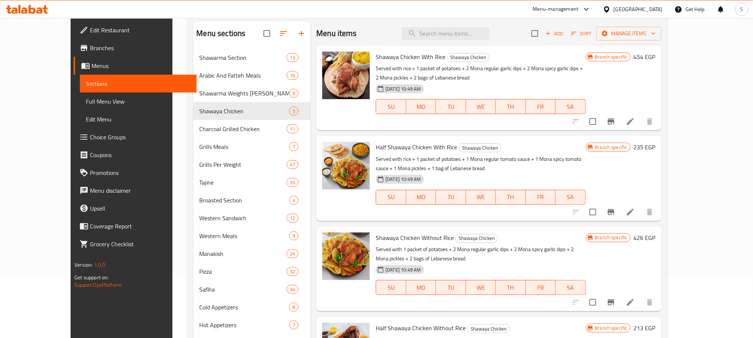
scroll to position [59, 0]
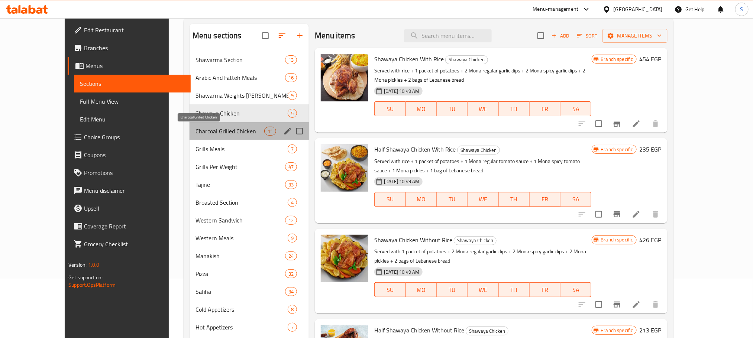
click at [200, 128] on span "Charcoal Grilled Chicken" at bounding box center [229, 131] width 69 height 9
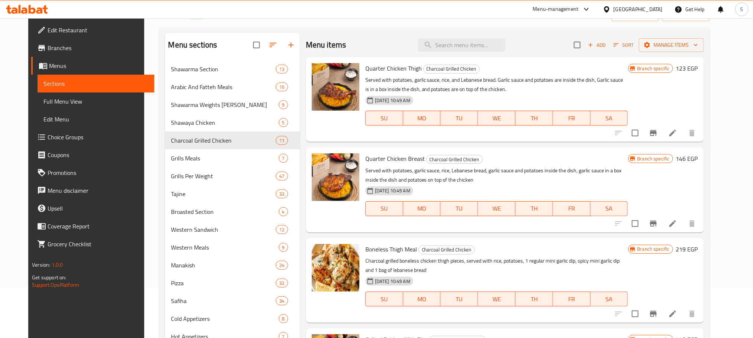
scroll to position [48, 0]
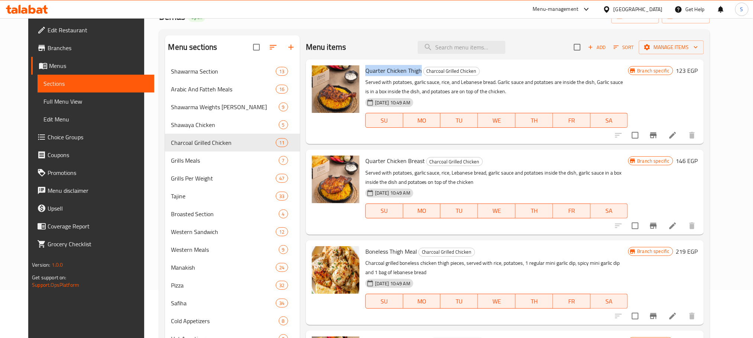
copy span "Quarter Chicken Thigh"
drag, startPoint x: 413, startPoint y: 72, endPoint x: 357, endPoint y: 69, distance: 55.8
click at [362, 69] on div "Quarter Chicken Thigh Charcoal Grilled Chicken Served with potatoes, garlic sau…" at bounding box center [496, 101] width 269 height 79
drag, startPoint x: 417, startPoint y: 161, endPoint x: 358, endPoint y: 159, distance: 59.1
click at [365, 159] on h6 "Quarter Chicken Breast Charcoal Grilled Chicken" at bounding box center [496, 161] width 263 height 10
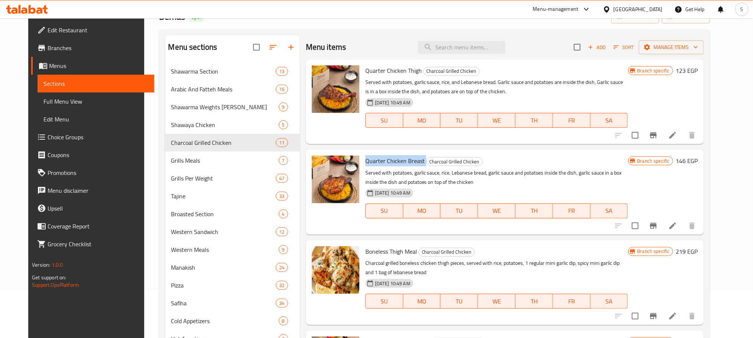
copy h6 "Quarter Chicken Breast"
click at [68, 104] on span "Full Menu View" at bounding box center [95, 101] width 104 height 9
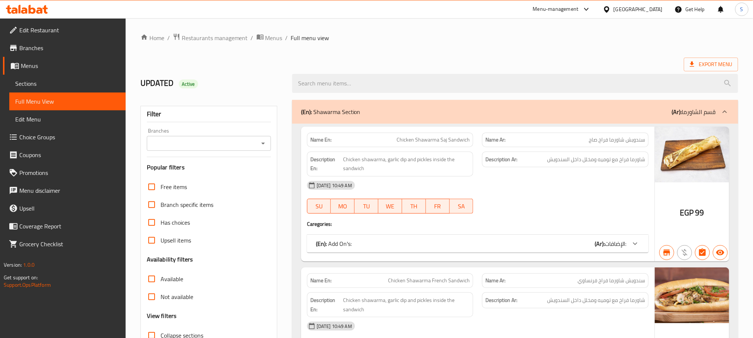
click at [214, 40] on span "Restaurants management" at bounding box center [215, 37] width 66 height 9
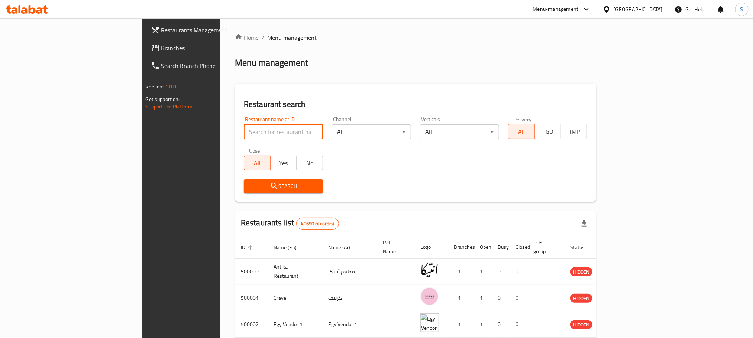
click at [244, 131] on input "search" at bounding box center [283, 131] width 79 height 15
paste input "510859"
type input "510859"
click button "Search" at bounding box center [283, 186] width 79 height 14
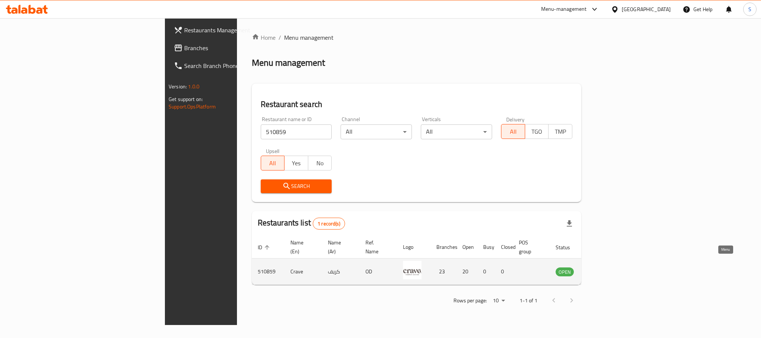
click at [604, 267] on icon "enhanced table" at bounding box center [599, 271] width 9 height 9
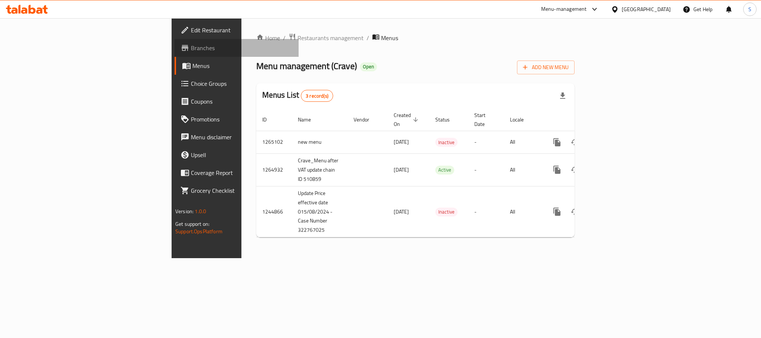
click at [191, 46] on span "Branches" at bounding box center [242, 47] width 102 height 9
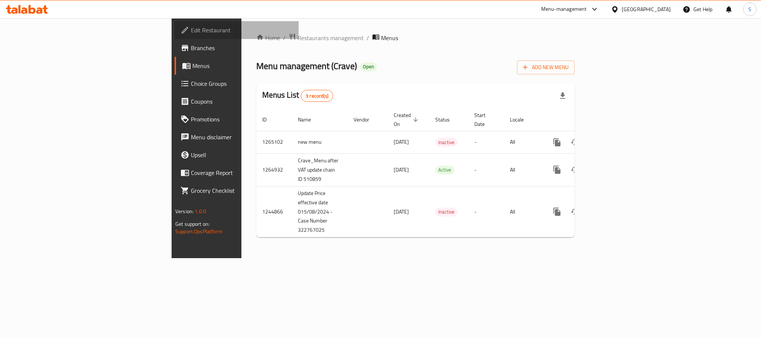
click at [191, 30] on span "Edit Restaurant" at bounding box center [242, 30] width 102 height 9
